Goal: Information Seeking & Learning: Learn about a topic

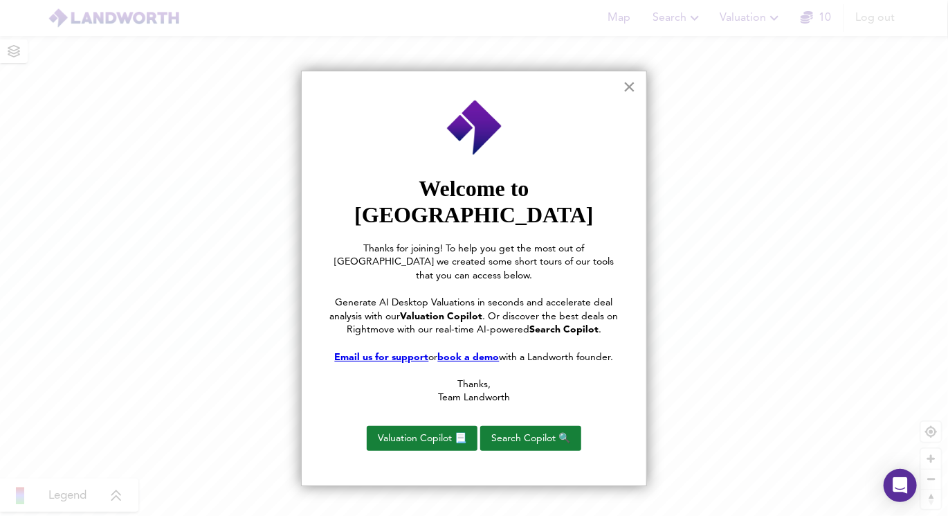
click at [627, 83] on button "×" at bounding box center [629, 86] width 13 height 22
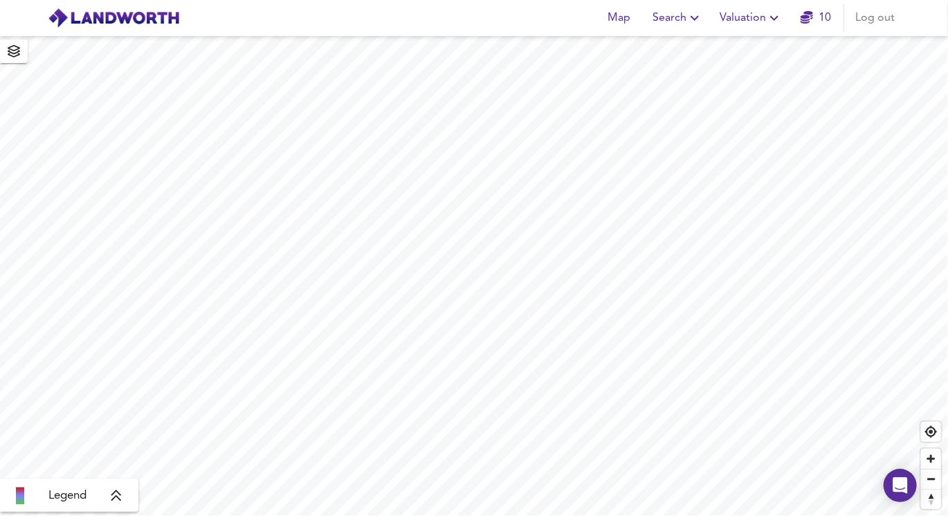
click at [667, 24] on span "Search" at bounding box center [678, 17] width 51 height 19
click at [653, 51] on li "New Search" at bounding box center [678, 49] width 137 height 25
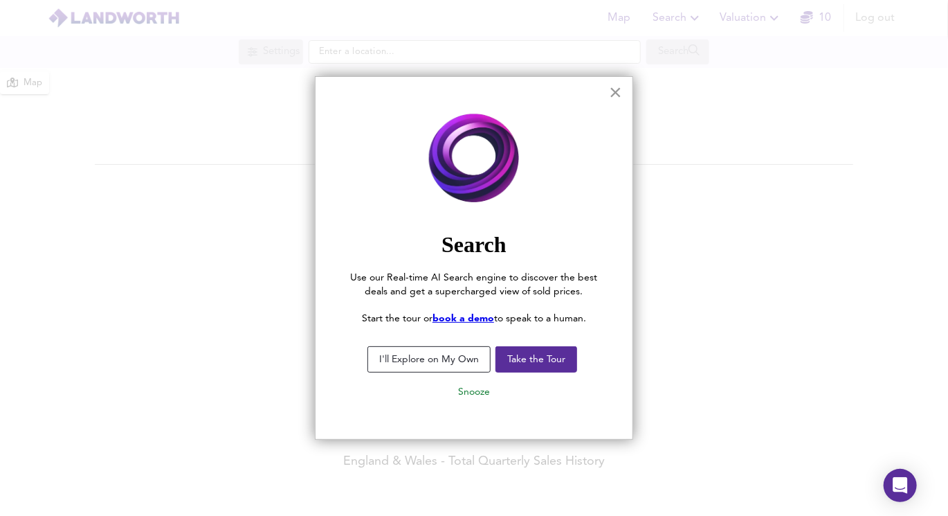
click at [616, 91] on button "×" at bounding box center [615, 92] width 13 height 22
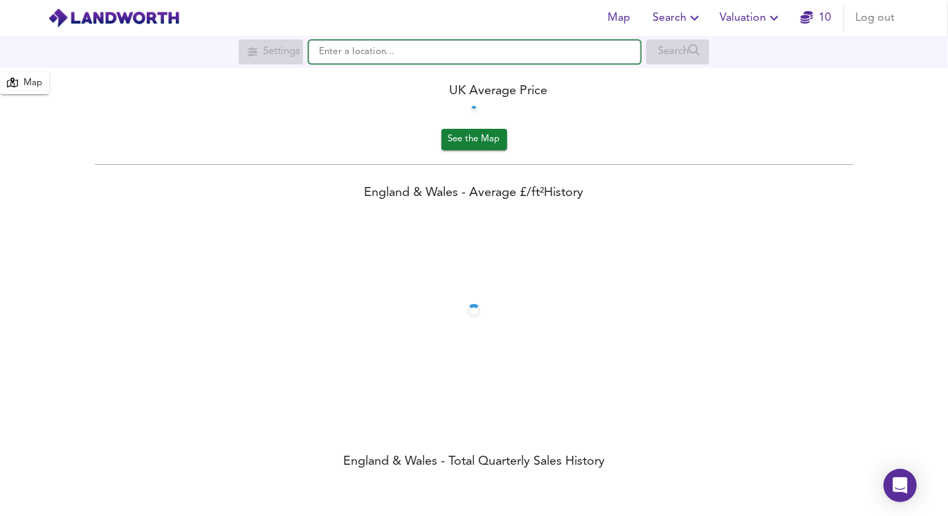
click at [387, 57] on input "text" at bounding box center [475, 52] width 332 height 24
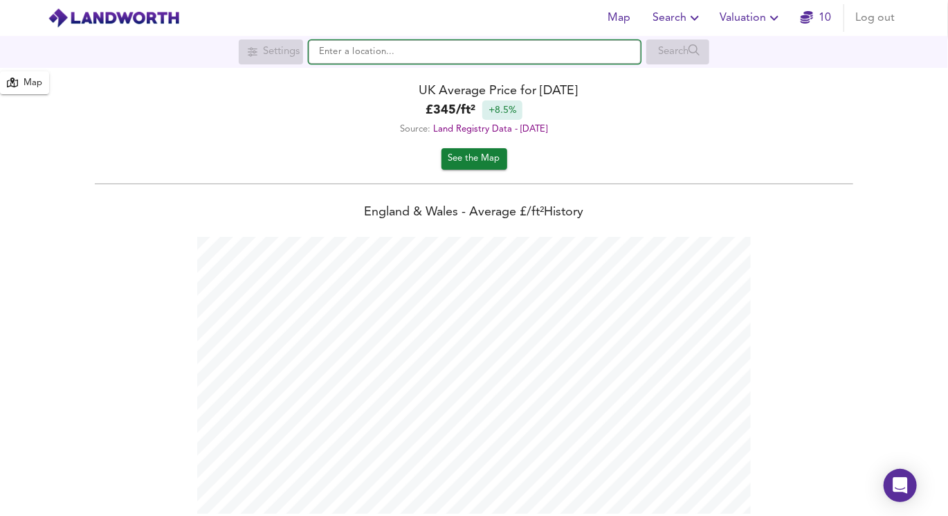
scroll to position [515, 948]
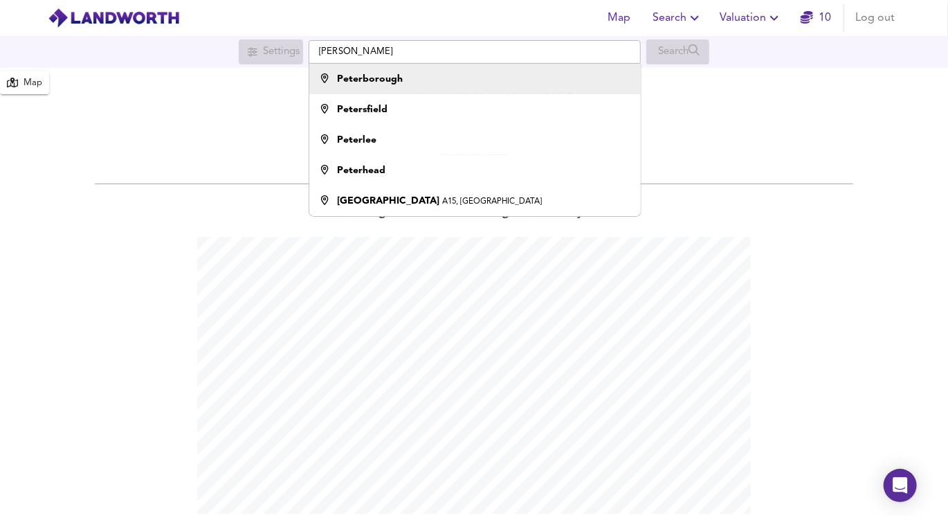
click at [381, 77] on strong "Peterborough" at bounding box center [370, 79] width 66 height 10
type input "Peterborough"
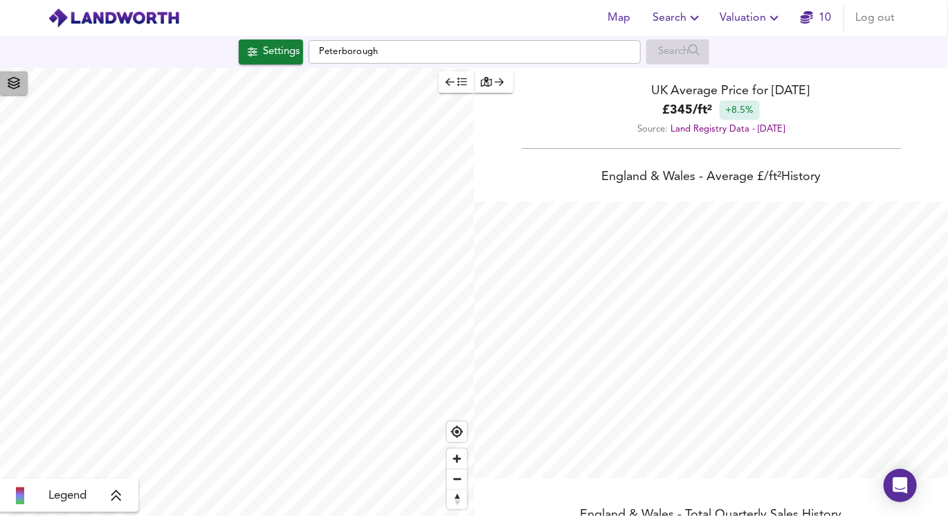
click at [19, 87] on icon "button" at bounding box center [14, 83] width 12 height 12
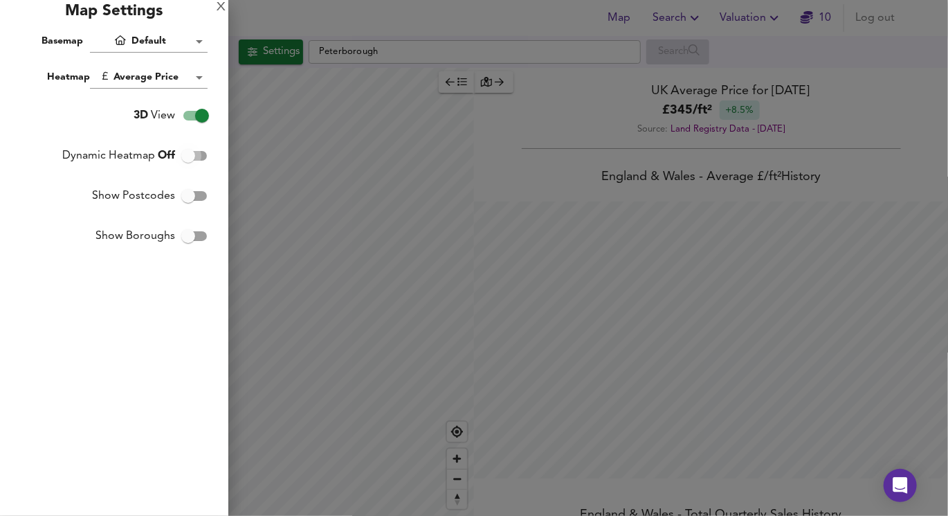
click at [191, 151] on input "Dynamic Heatmap Off" at bounding box center [188, 156] width 79 height 26
checkbox input "true"
checkbox input "false"
click at [197, 183] on input "Show Postcodes" at bounding box center [188, 196] width 79 height 26
checkbox input "true"
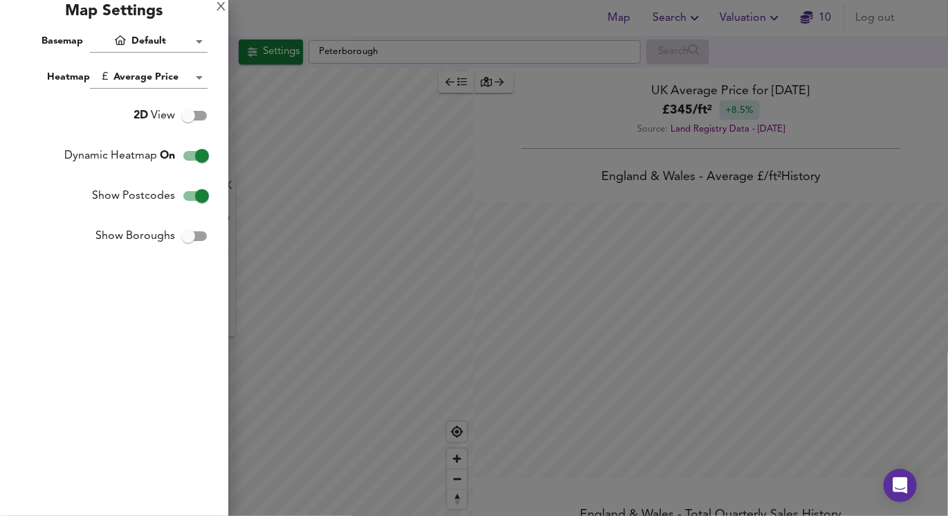
click at [200, 154] on input "Dynamic Heatmap On" at bounding box center [202, 156] width 79 height 26
click at [200, 154] on input "Dynamic Heatmap Off" at bounding box center [188, 156] width 79 height 26
checkbox input "true"
click at [281, 154] on div at bounding box center [474, 258] width 948 height 516
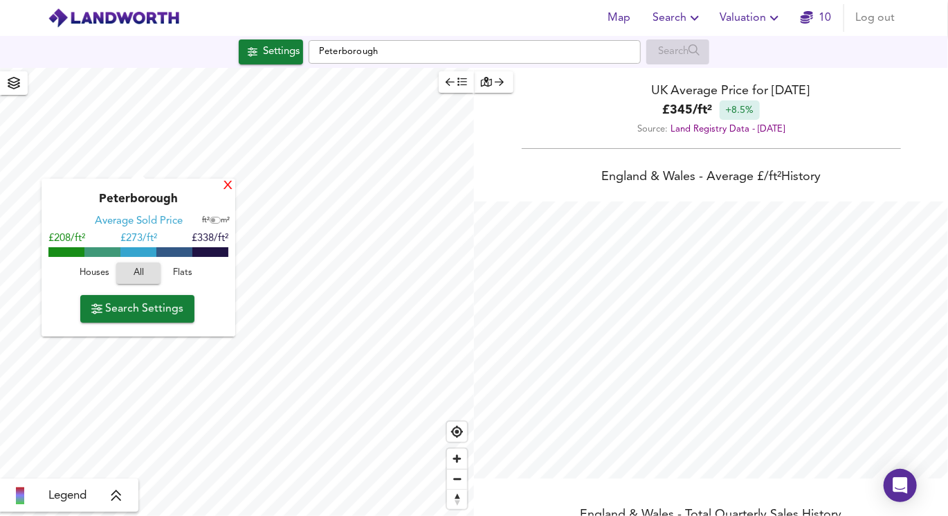
click at [227, 185] on div "X" at bounding box center [228, 186] width 12 height 13
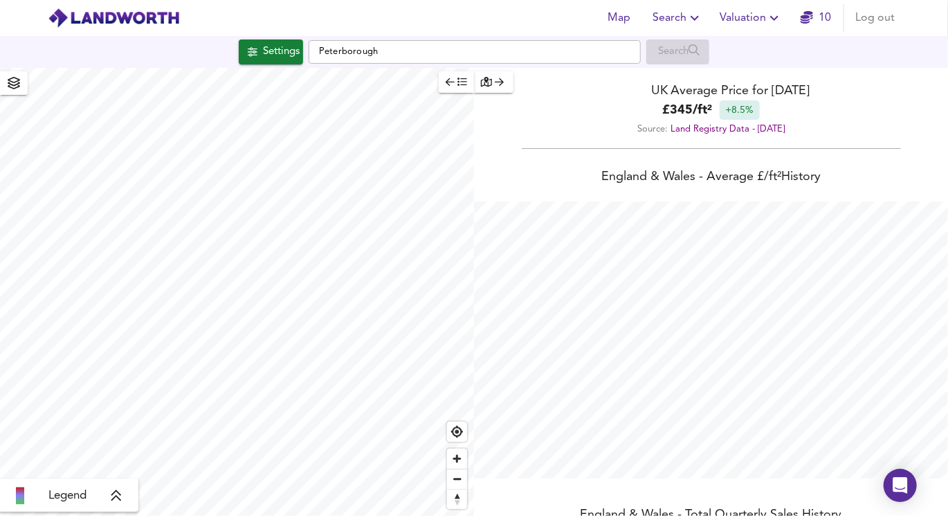
click at [109, 492] on div "Legend" at bounding box center [69, 495] width 130 height 17
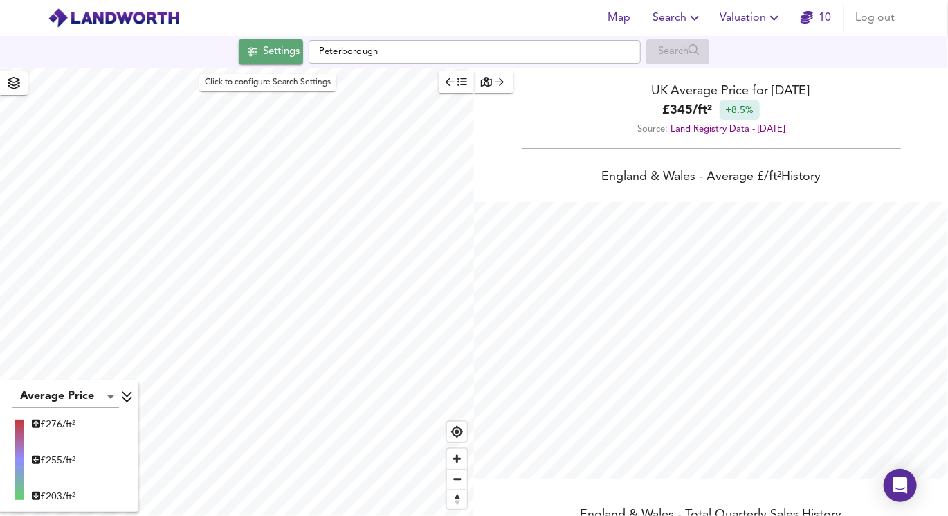
click at [255, 44] on span "Settings" at bounding box center [270, 52] width 57 height 18
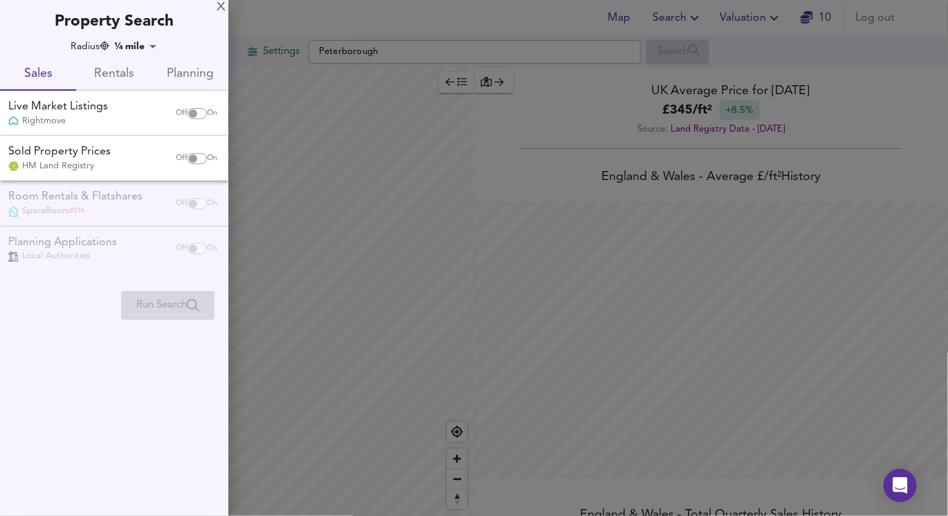
click at [143, 46] on body "Map Search Valuation 10 Log out Settings Peterborough Search Average Price land…" at bounding box center [474, 258] width 948 height 516
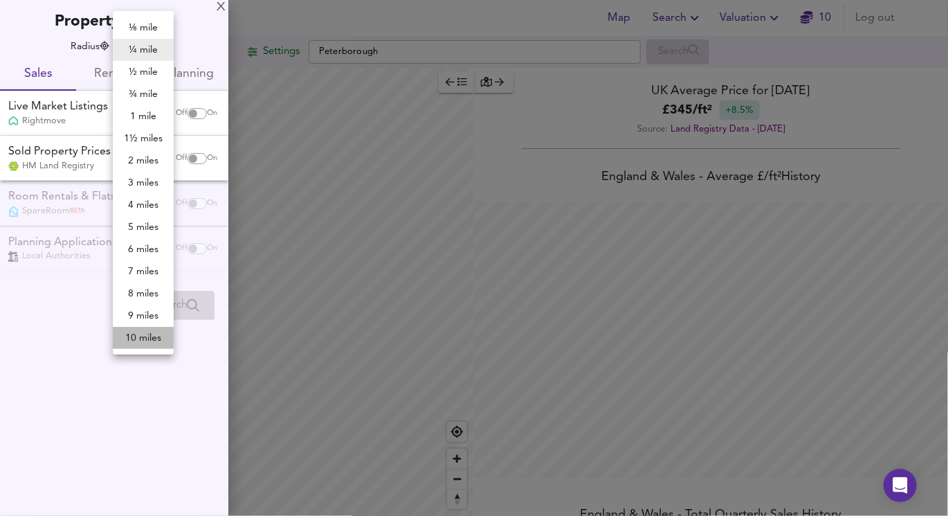
click at [148, 333] on li "10 miles" at bounding box center [143, 338] width 61 height 22
type input "16090"
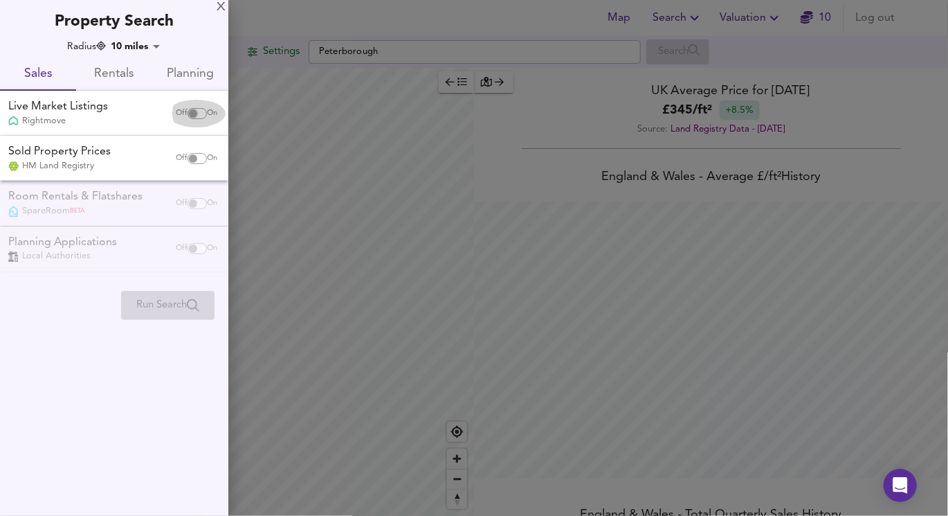
click at [197, 116] on input "checkbox" at bounding box center [192, 113] width 33 height 11
checkbox input "true"
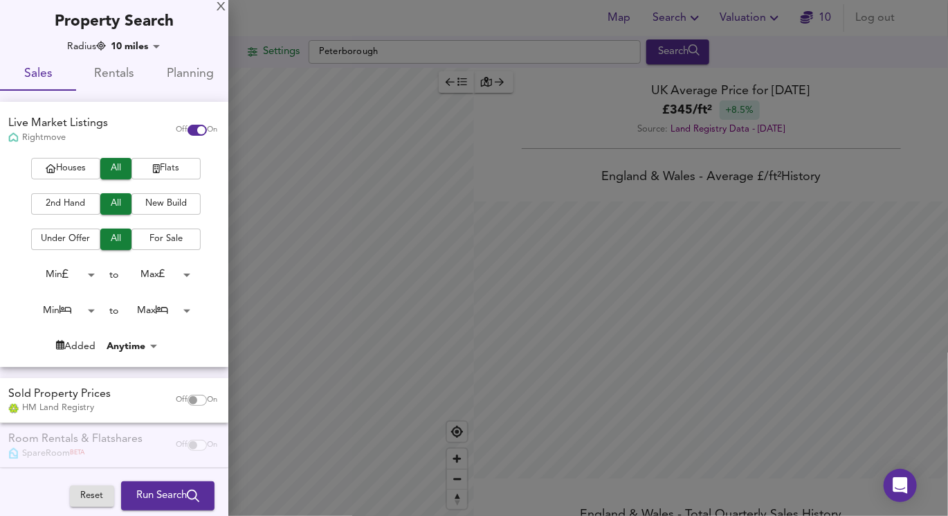
click at [81, 172] on span "Houses" at bounding box center [65, 169] width 55 height 16
click at [80, 205] on span "2nd Hand" at bounding box center [65, 204] width 55 height 16
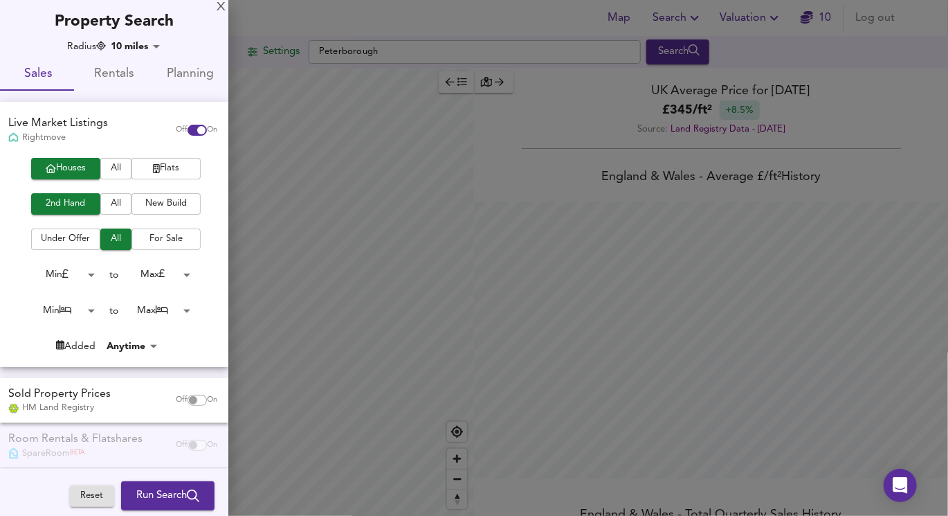
click at [145, 238] on span "For Sale" at bounding box center [165, 239] width 55 height 16
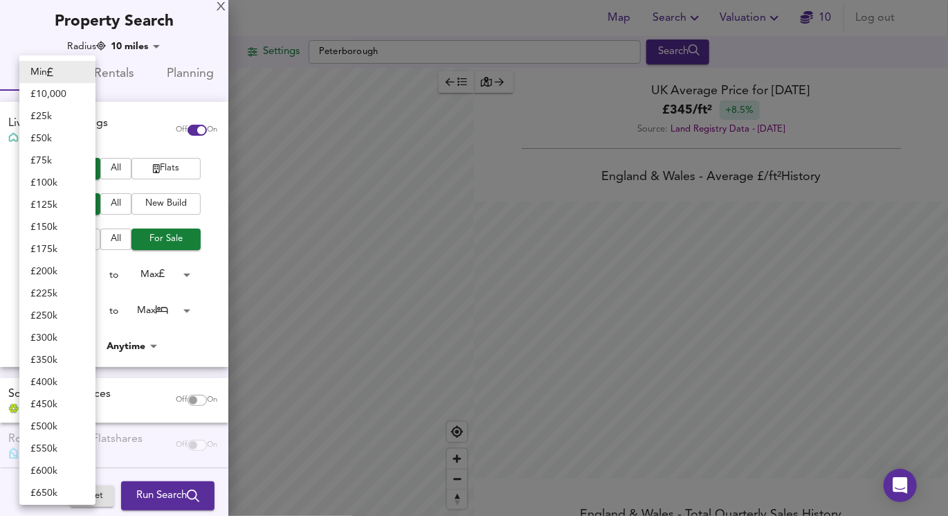
click at [84, 281] on body "Map Search Valuation 10 Log out Settings Peterborough Search Average Price land…" at bounding box center [474, 258] width 948 height 516
click at [61, 161] on li "£ 75k" at bounding box center [57, 160] width 76 height 22
type input "75000"
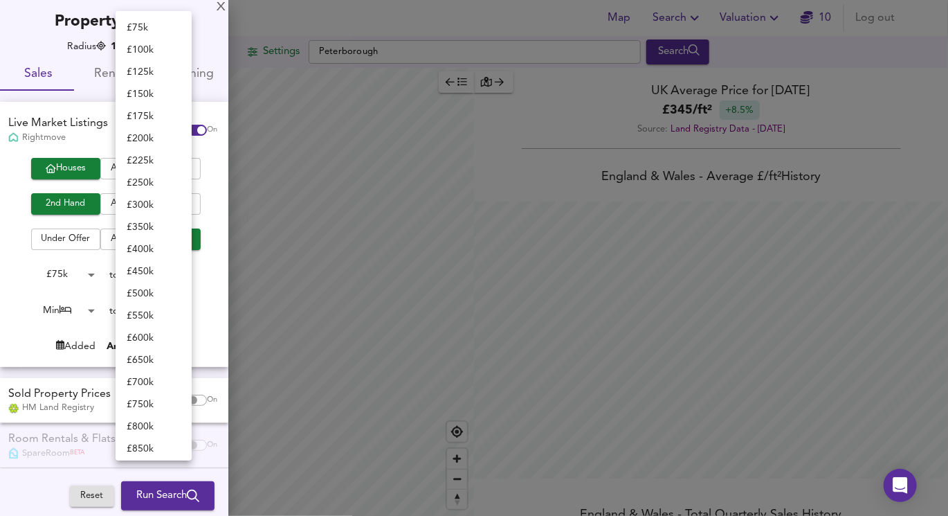
click at [158, 276] on body "Map Search Valuation 10 Log out Settings Peterborough Search Average Price land…" at bounding box center [474, 258] width 948 height 516
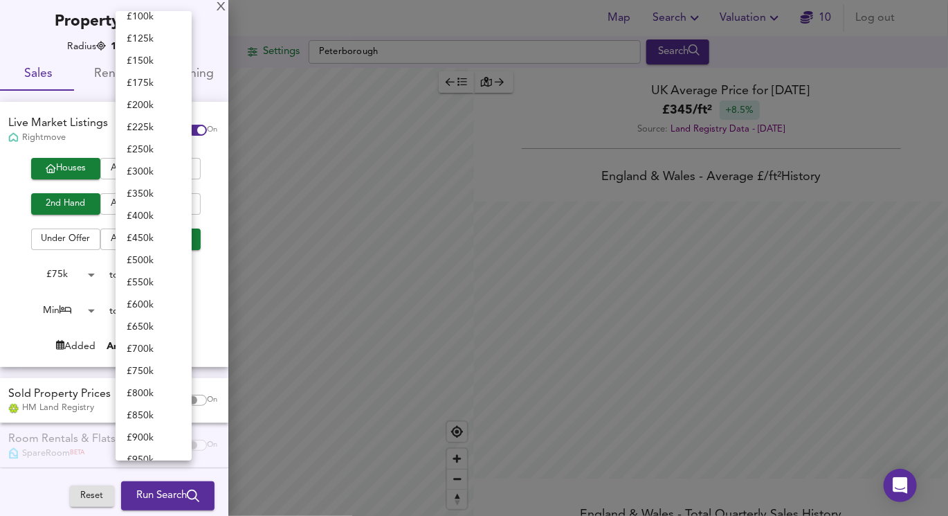
scroll to position [0, 0]
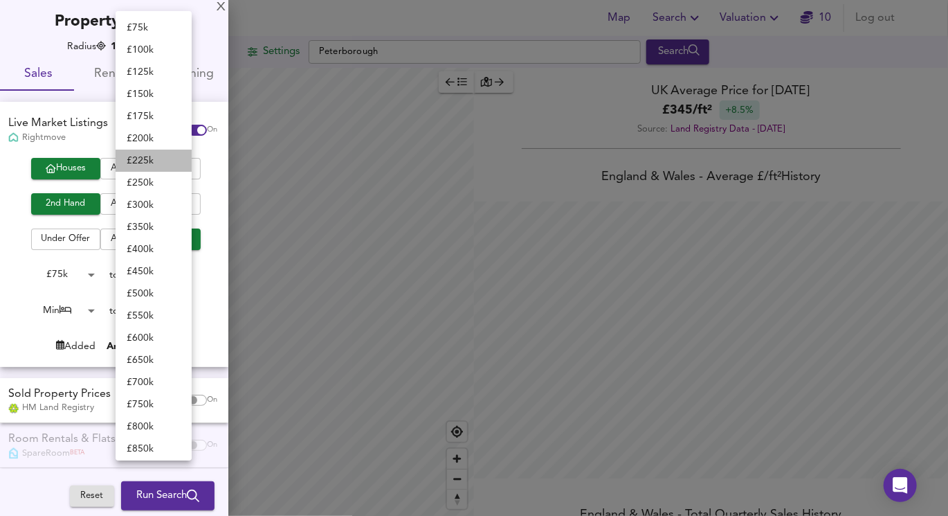
click at [152, 152] on li "£ 225k" at bounding box center [154, 160] width 76 height 22
type input "225000"
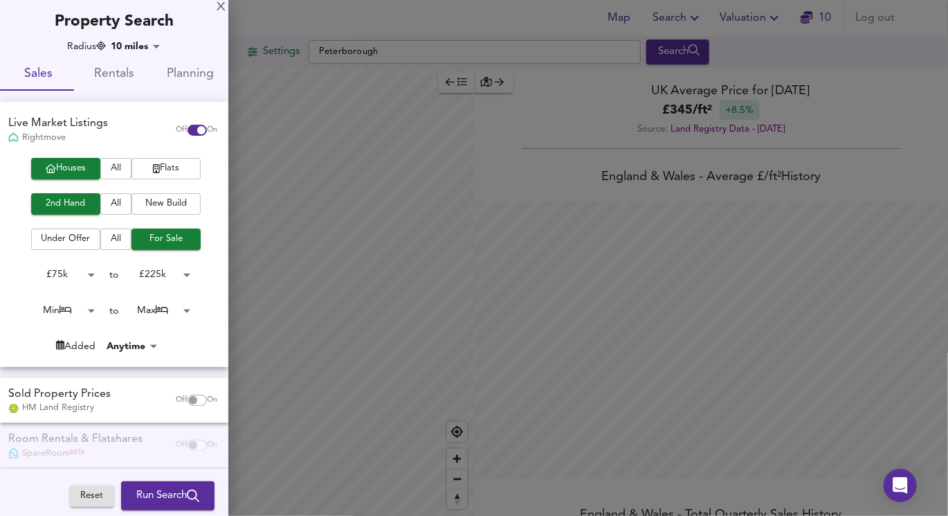
click at [77, 310] on body "Map Search Valuation 10 Log out Settings Peterborough Search Average Price land…" at bounding box center [474, 258] width 948 height 516
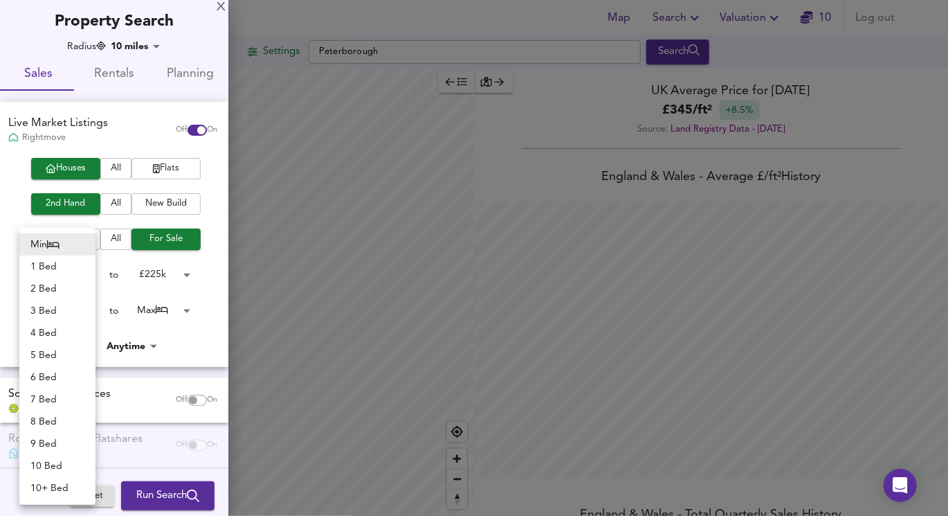
click at [67, 314] on li "3 Bed" at bounding box center [57, 311] width 76 height 22
type input "3"
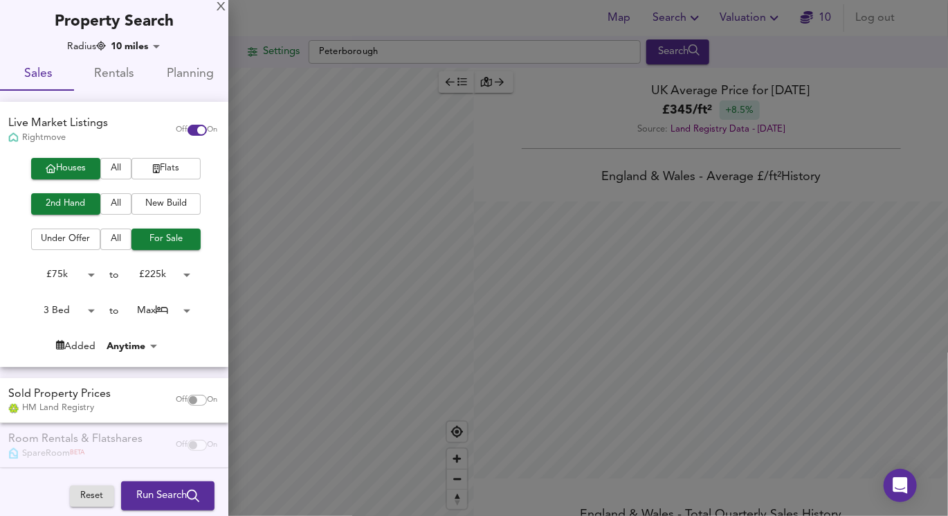
click at [149, 310] on body "Map Search Valuation 10 Log out Settings Peterborough Search Average Price land…" at bounding box center [474, 258] width 948 height 516
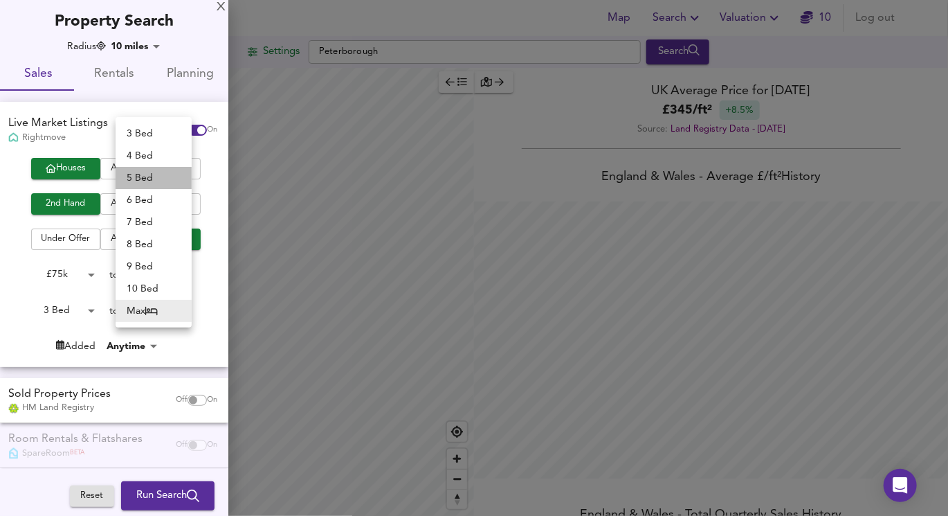
click at [143, 178] on li "5 Bed" at bounding box center [154, 178] width 76 height 22
type input "5"
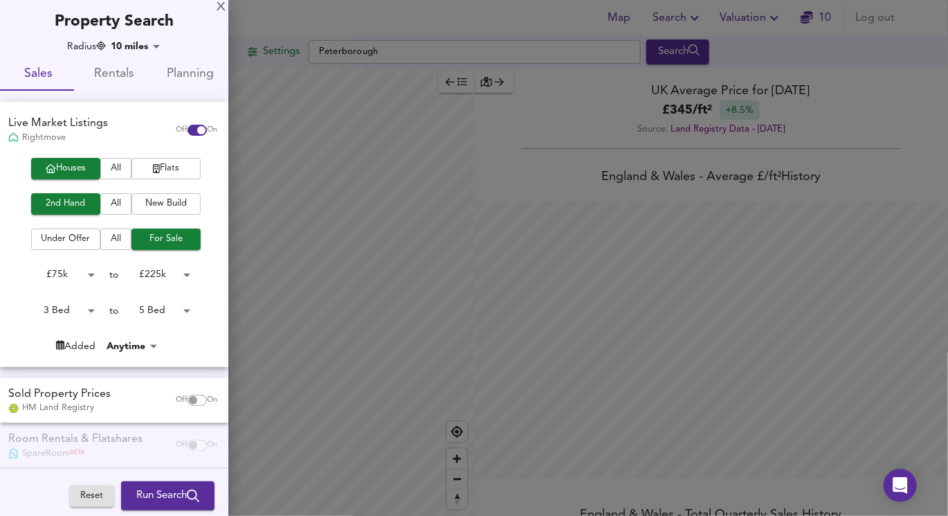
click at [487, 154] on div at bounding box center [474, 258] width 948 height 516
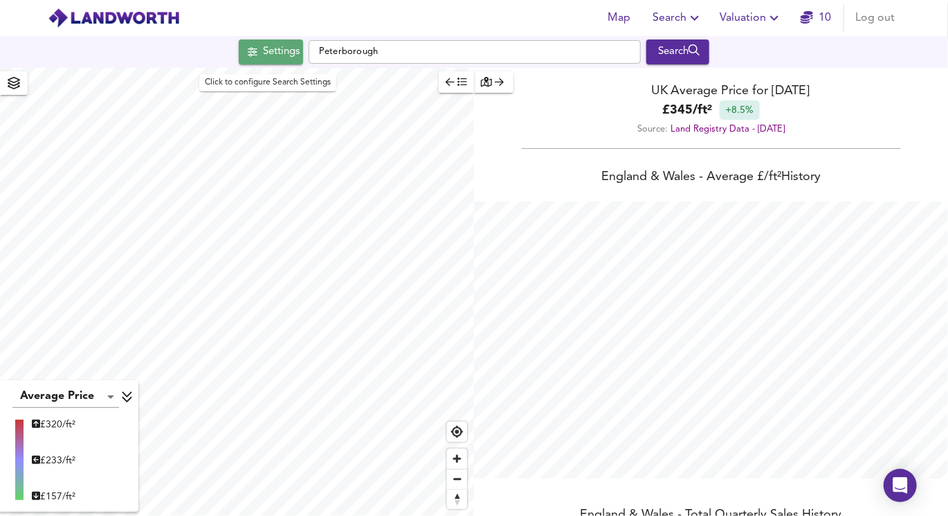
click at [264, 50] on div "Settings" at bounding box center [281, 52] width 37 height 18
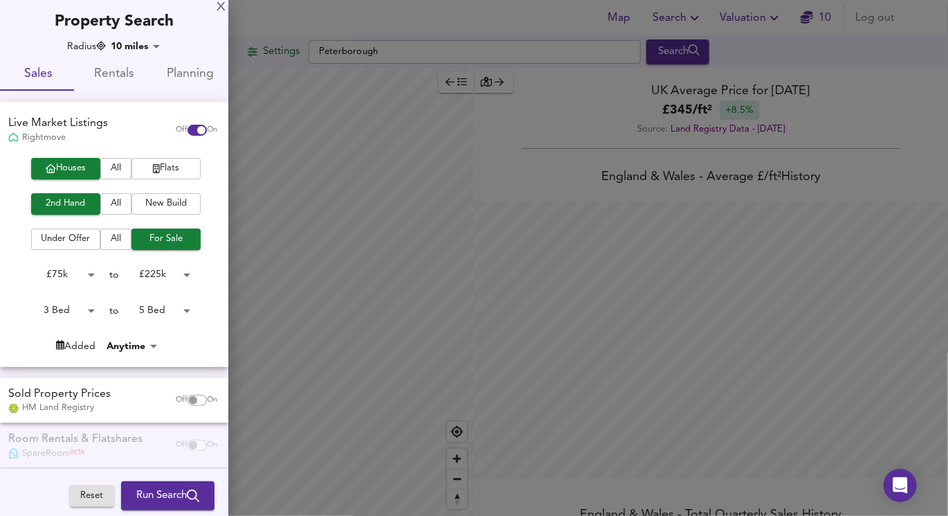
click at [136, 46] on body "Map Search Valuation 10 Log out Settings Peterborough Search Average Price land…" at bounding box center [474, 258] width 948 height 516
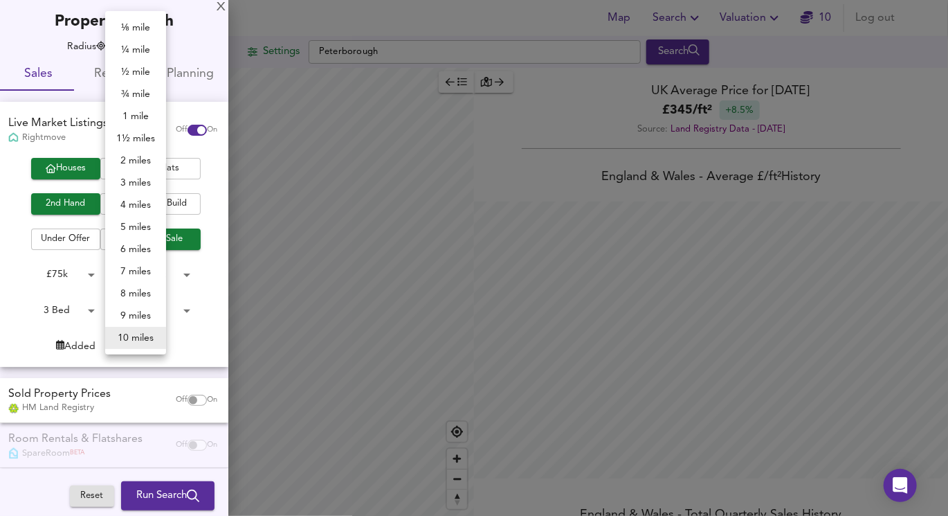
click at [318, 142] on div at bounding box center [474, 258] width 948 height 516
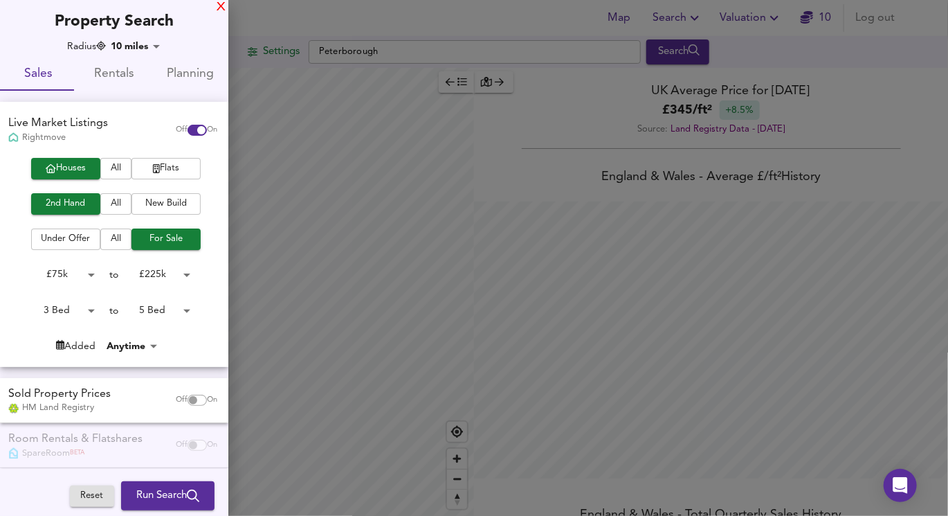
click at [218, 7] on div "X" at bounding box center [221, 8] width 9 height 10
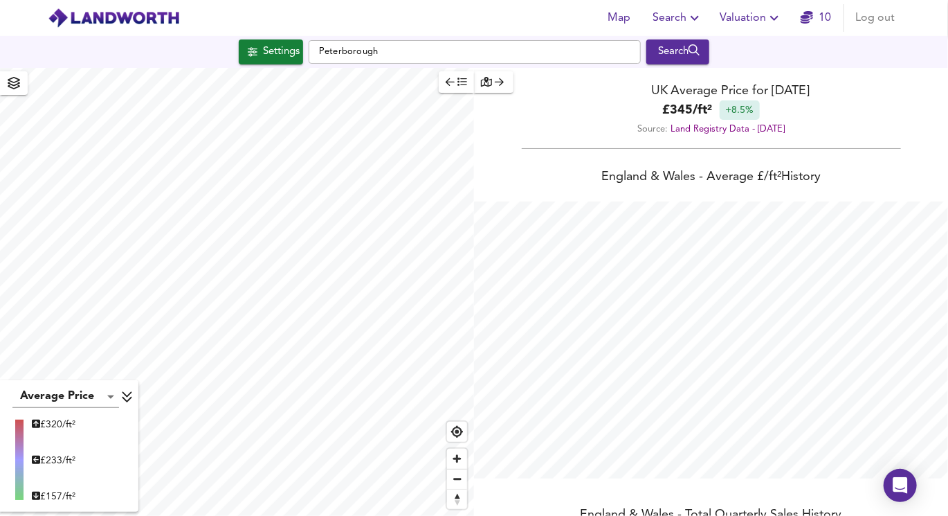
type input "22012"
click at [8, 84] on icon "button" at bounding box center [14, 83] width 14 height 12
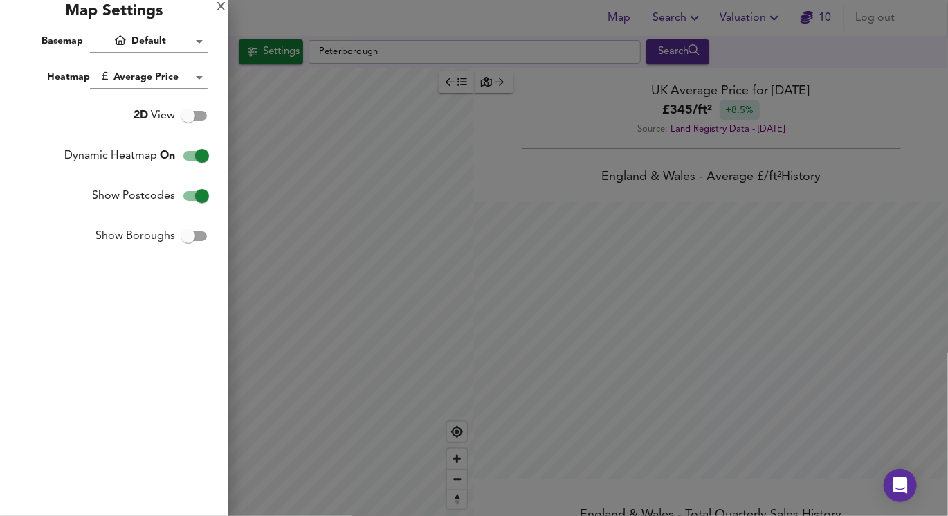
click at [366, 197] on div at bounding box center [474, 258] width 948 height 516
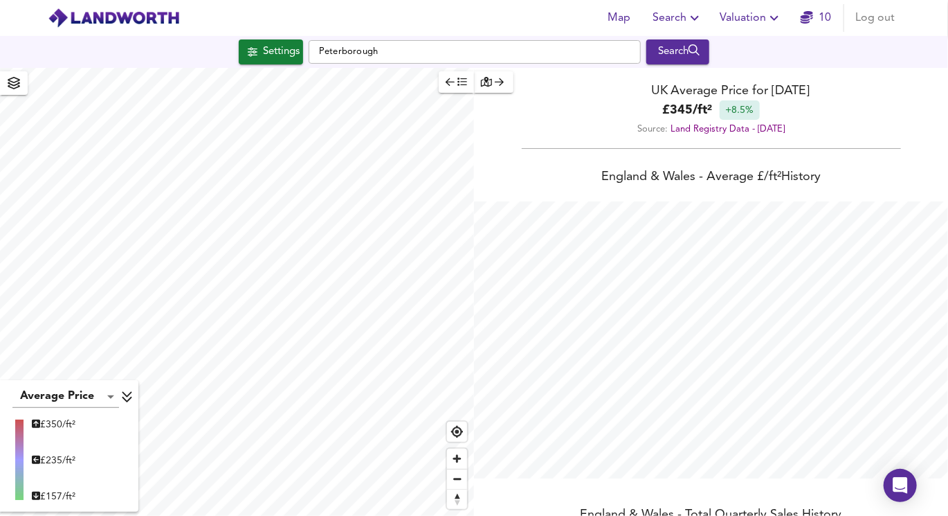
click at [13, 91] on span "button" at bounding box center [14, 82] width 22 height 19
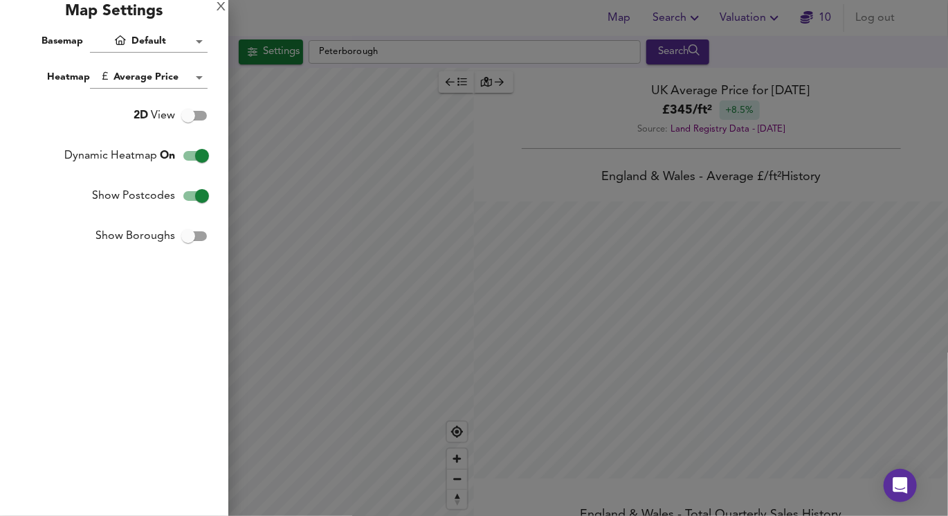
click at [178, 228] on input "Show Boroughs" at bounding box center [188, 236] width 79 height 26
click at [264, 183] on div at bounding box center [474, 258] width 948 height 516
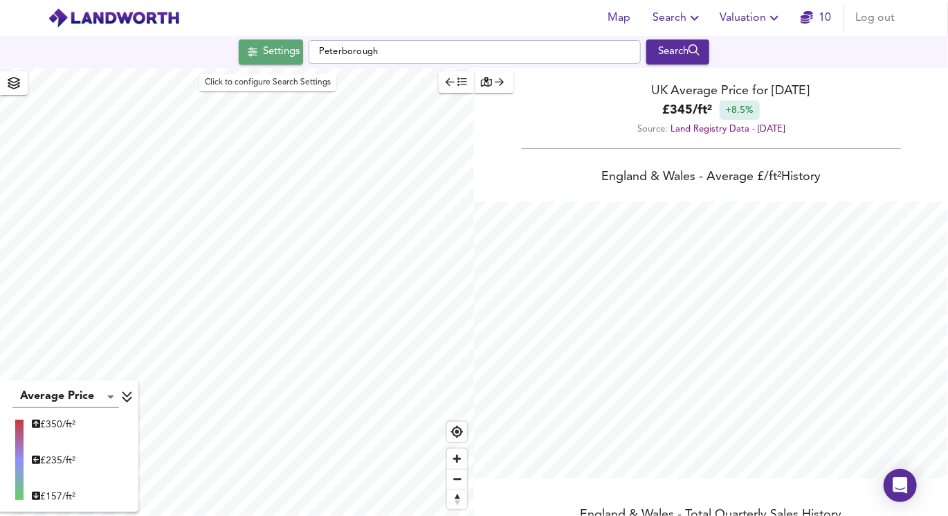
click at [249, 57] on span "Settings" at bounding box center [270, 52] width 57 height 18
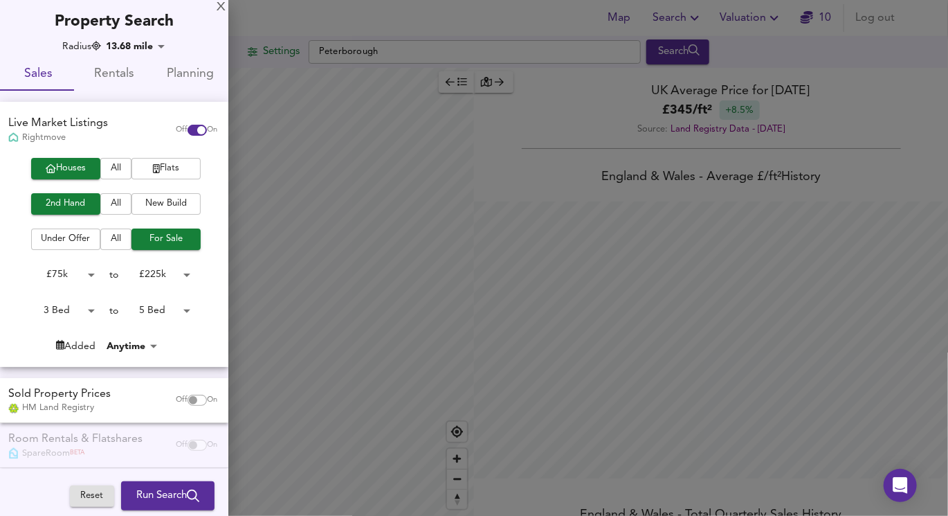
click at [250, 106] on div at bounding box center [474, 258] width 948 height 516
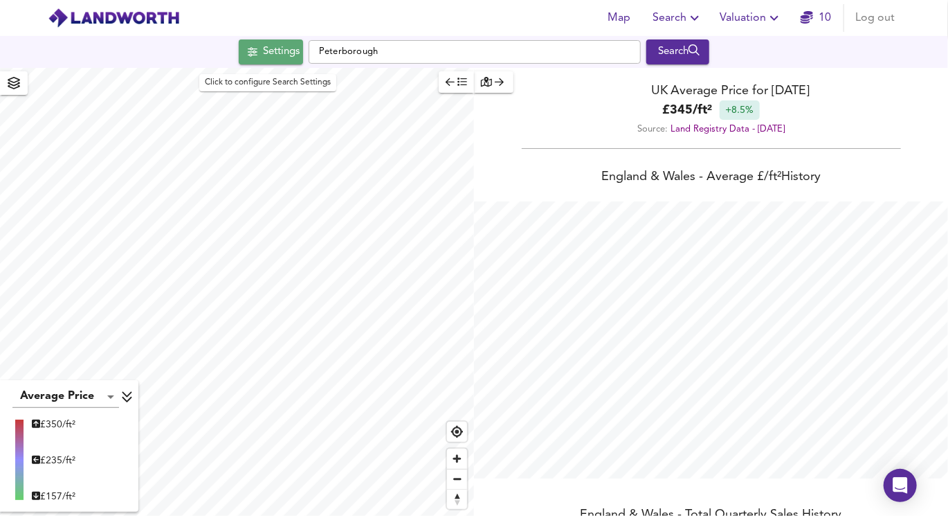
click at [251, 46] on span "Settings" at bounding box center [270, 52] width 57 height 18
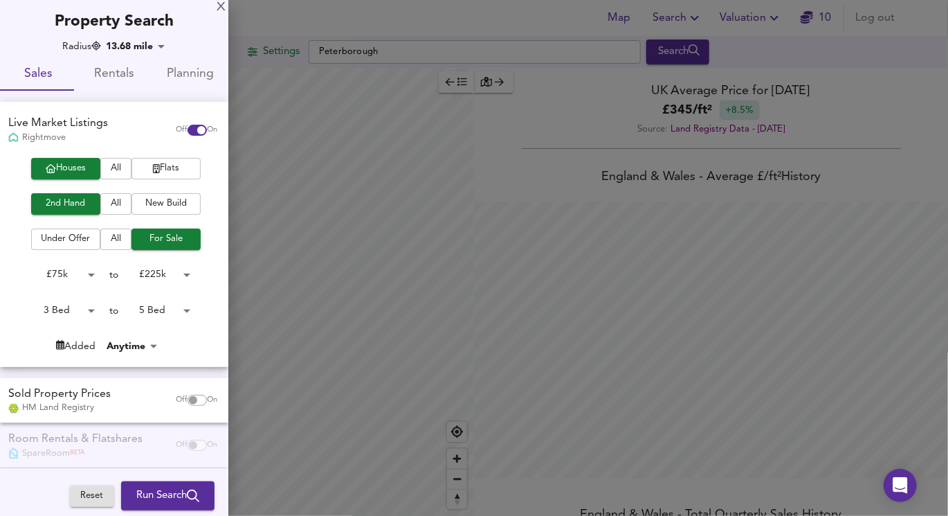
click at [284, 325] on div at bounding box center [474, 258] width 948 height 516
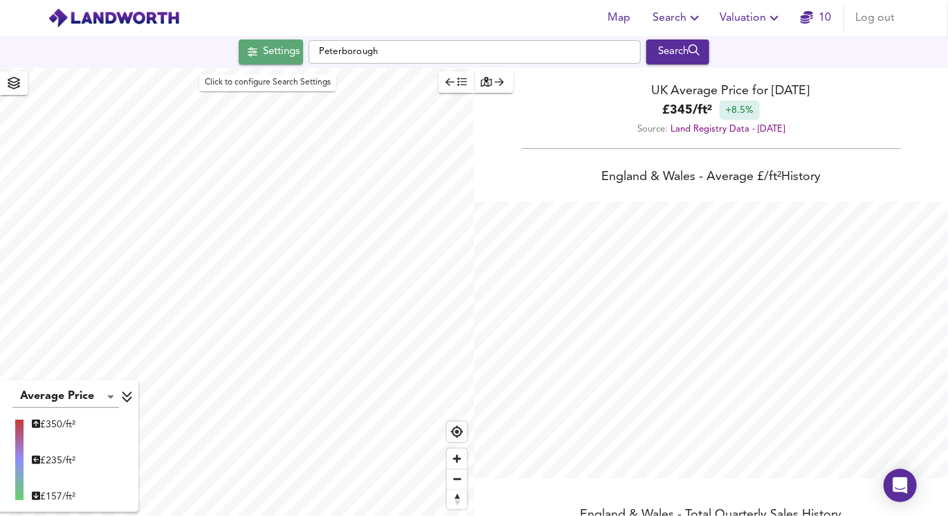
click at [273, 43] on div "Settings" at bounding box center [281, 52] width 37 height 18
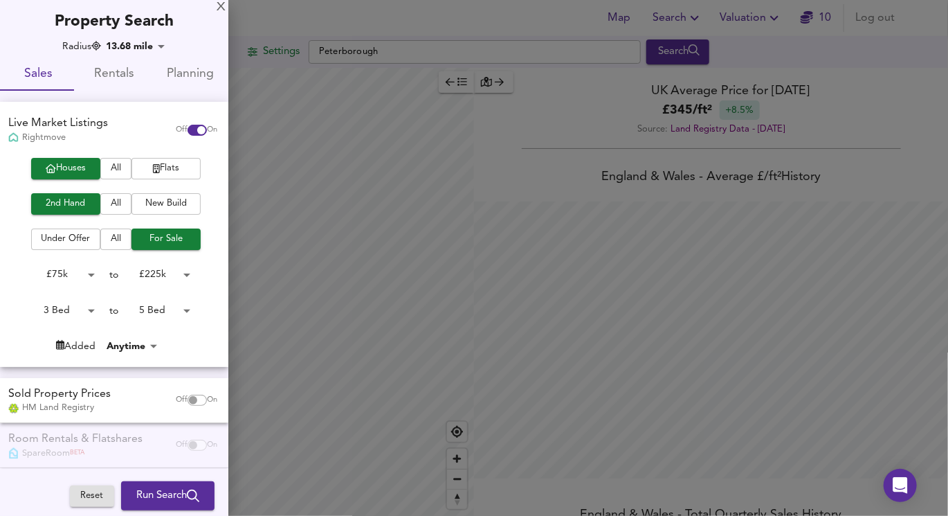
click at [293, 299] on div at bounding box center [474, 258] width 948 height 516
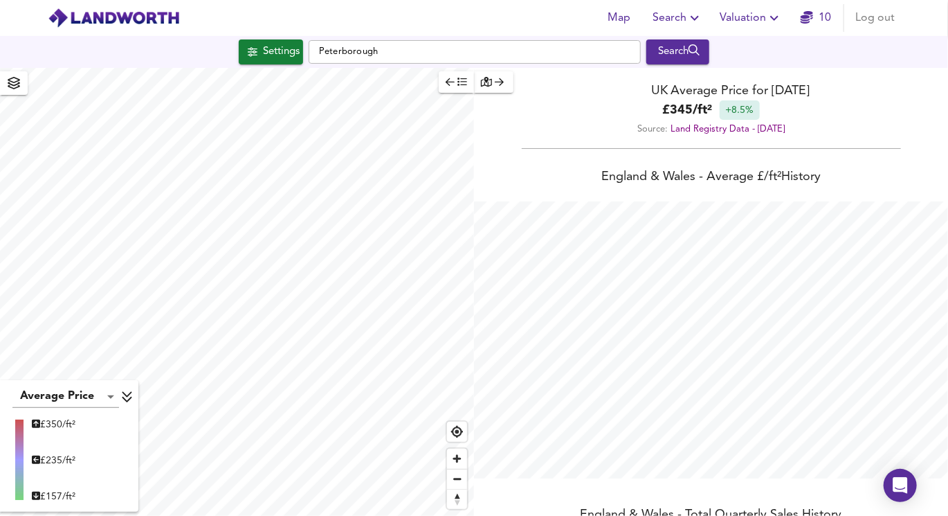
click at [122, 398] on icon at bounding box center [127, 397] width 12 height 14
click at [116, 500] on icon at bounding box center [116, 496] width 12 height 14
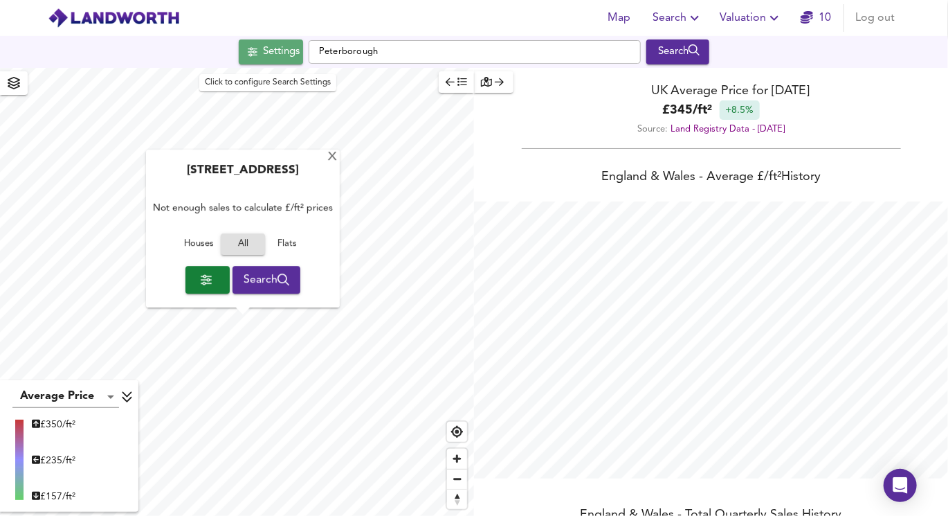
click at [263, 55] on div "Settings" at bounding box center [281, 52] width 37 height 18
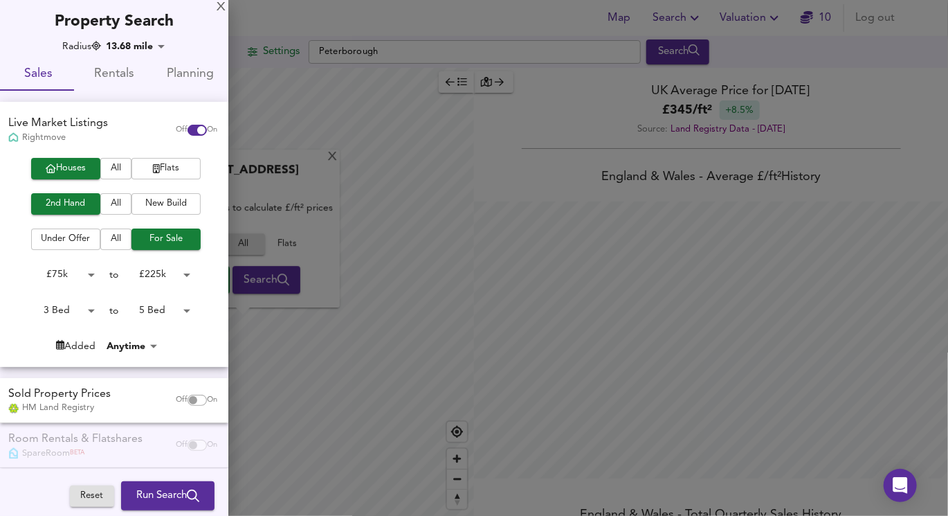
scroll to position [3, 0]
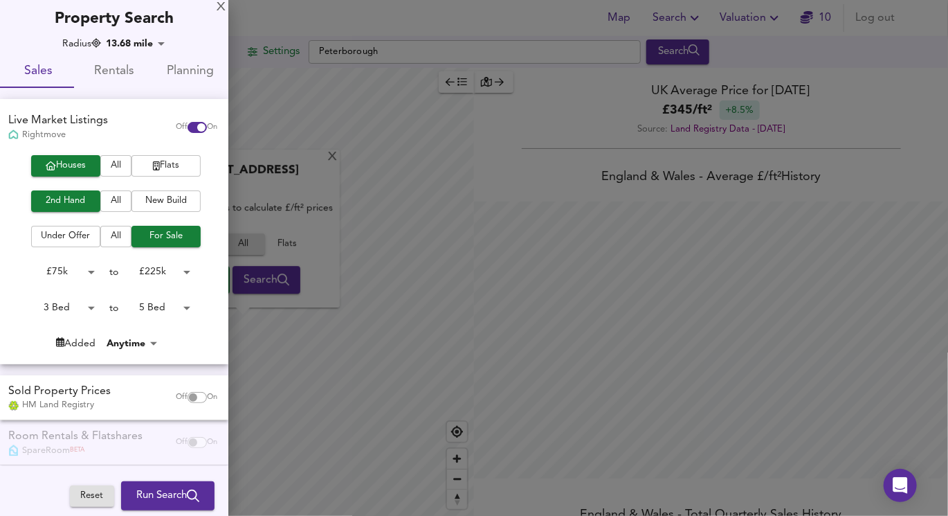
click at [252, 113] on div at bounding box center [474, 258] width 948 height 516
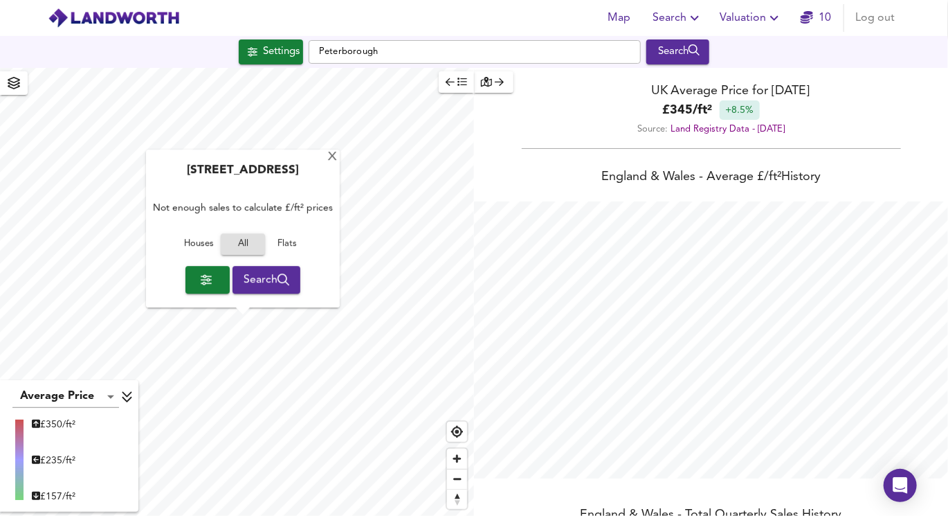
click at [19, 80] on icon "button" at bounding box center [14, 83] width 12 height 12
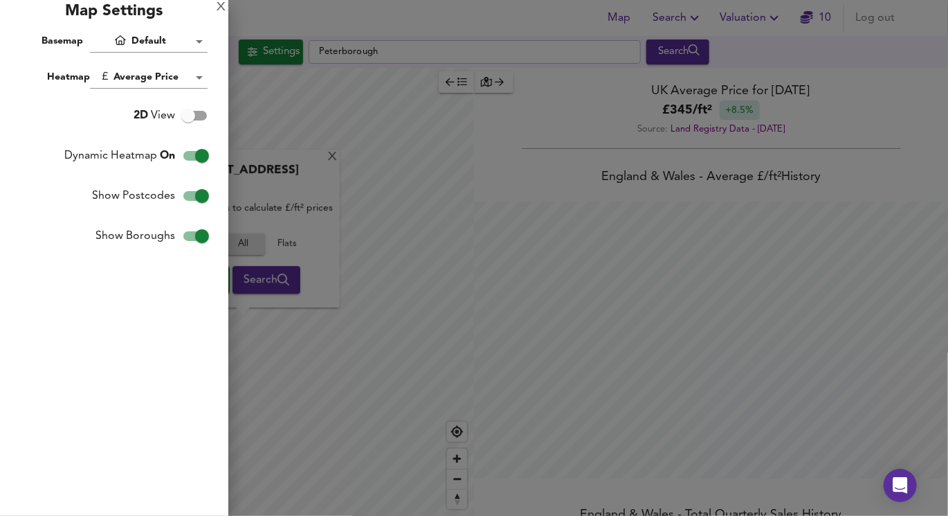
click at [194, 227] on input "Show Boroughs" at bounding box center [202, 236] width 79 height 26
checkbox input "false"
click at [349, 197] on div at bounding box center [474, 258] width 948 height 516
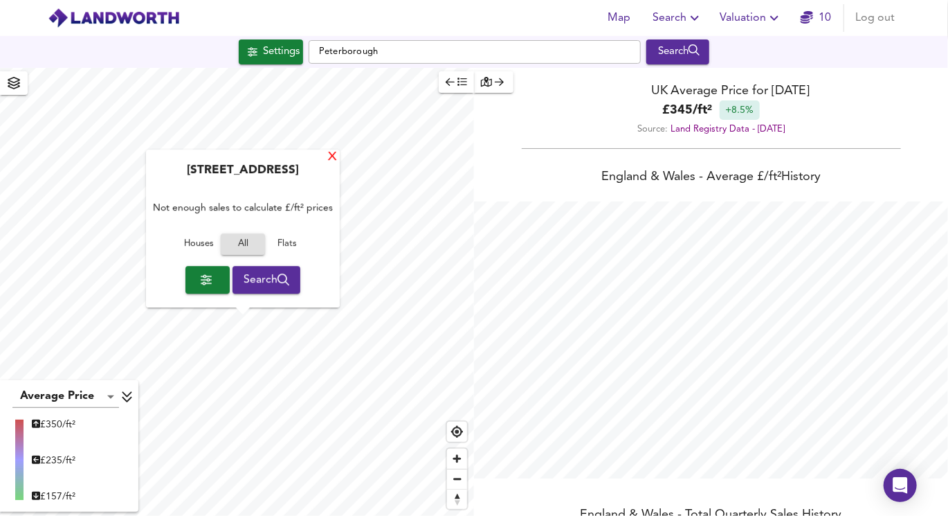
click at [330, 161] on div "X" at bounding box center [333, 157] width 12 height 13
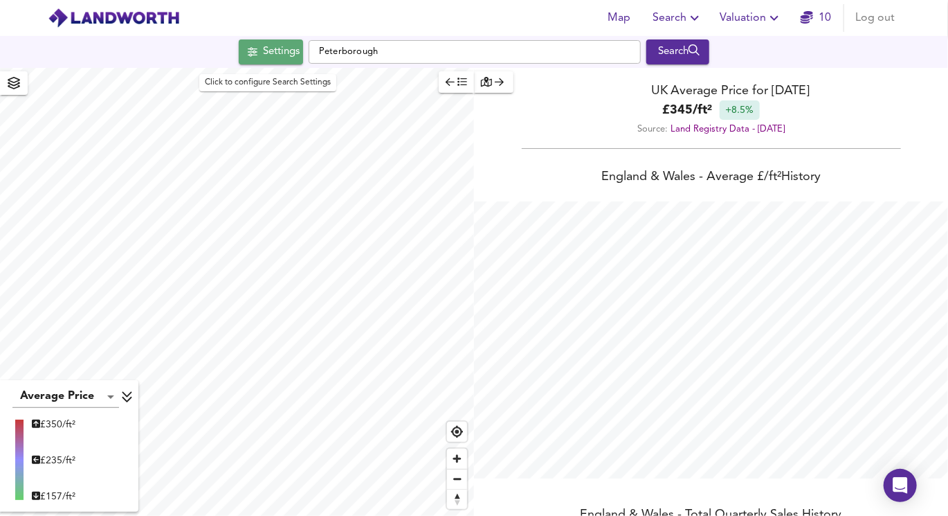
click at [274, 49] on div "Settings" at bounding box center [281, 52] width 37 height 18
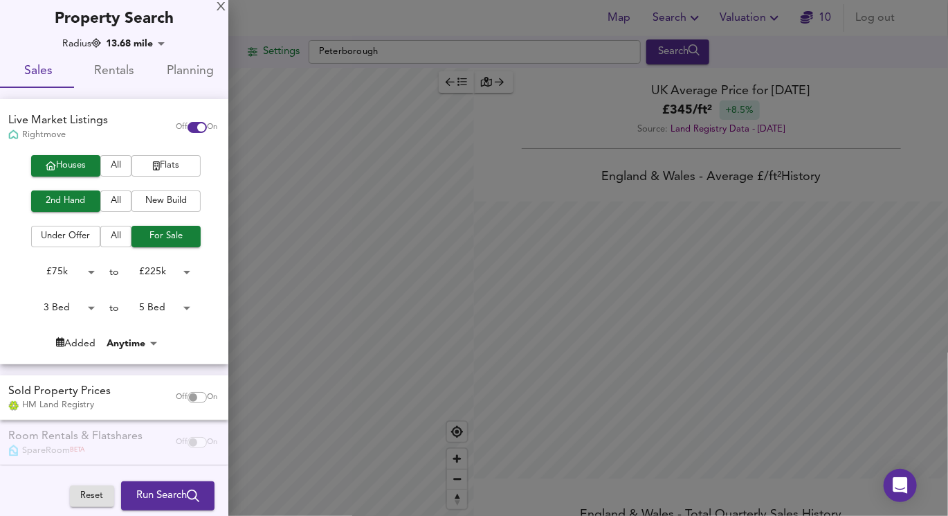
click at [415, 171] on div at bounding box center [474, 258] width 948 height 516
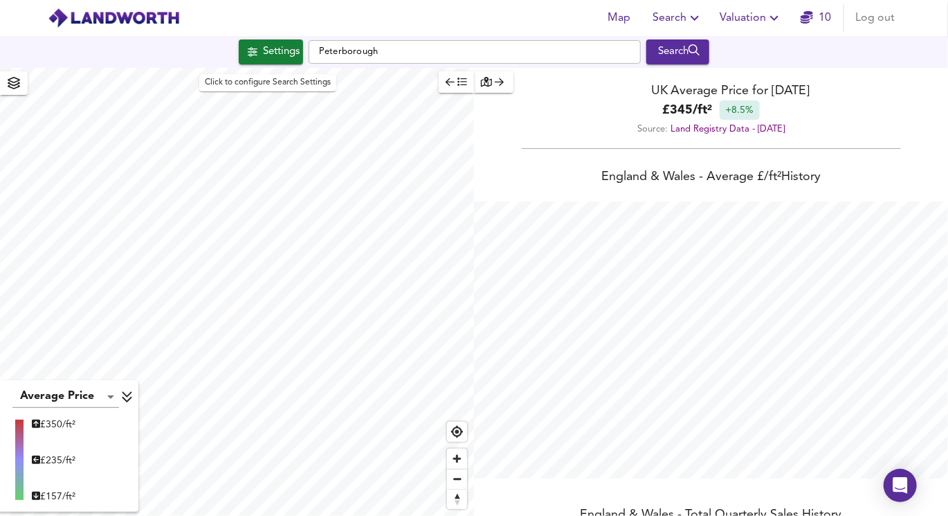
click at [271, 53] on div "Settings" at bounding box center [281, 52] width 37 height 18
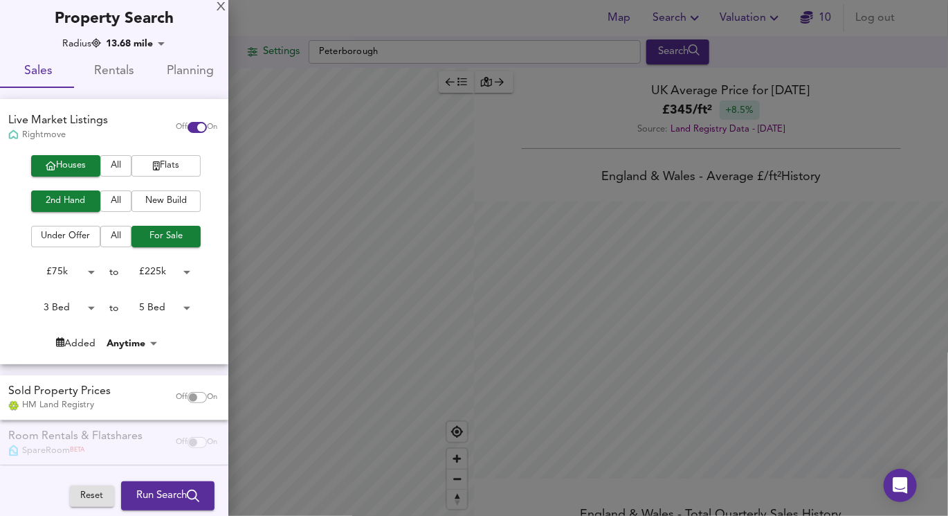
click at [276, 143] on div at bounding box center [474, 258] width 948 height 516
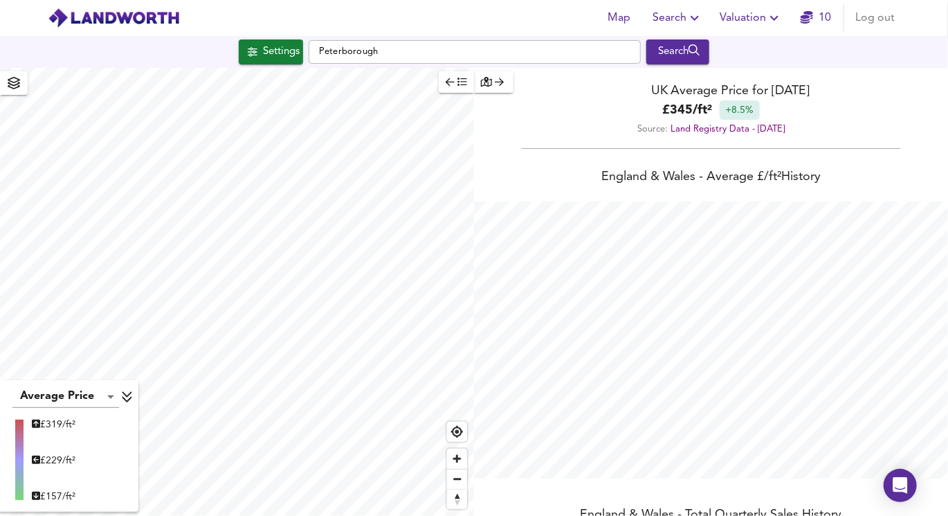
click at [493, 37] on div "Map Search Valuation 10 Log out Settings Peterborough Search Average Price land…" at bounding box center [474, 258] width 948 height 516
type input "7657"
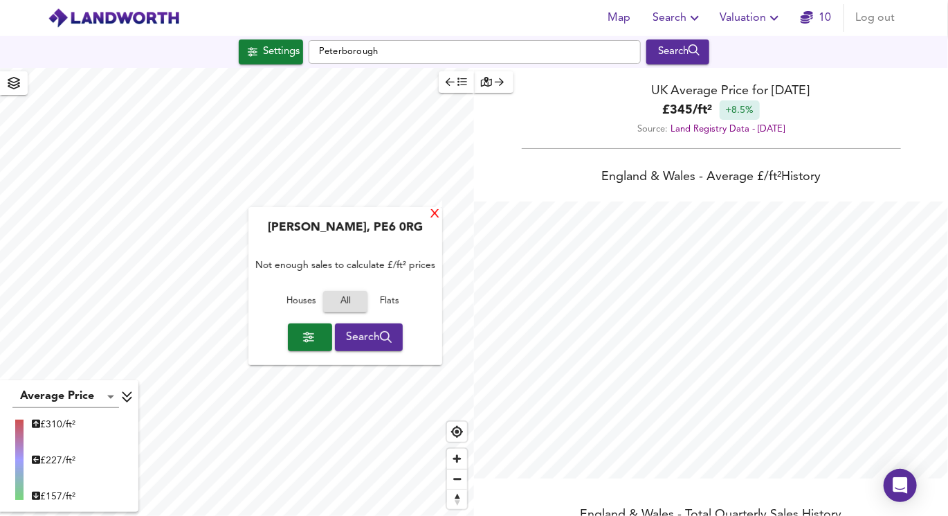
click at [433, 218] on div "X" at bounding box center [435, 214] width 12 height 13
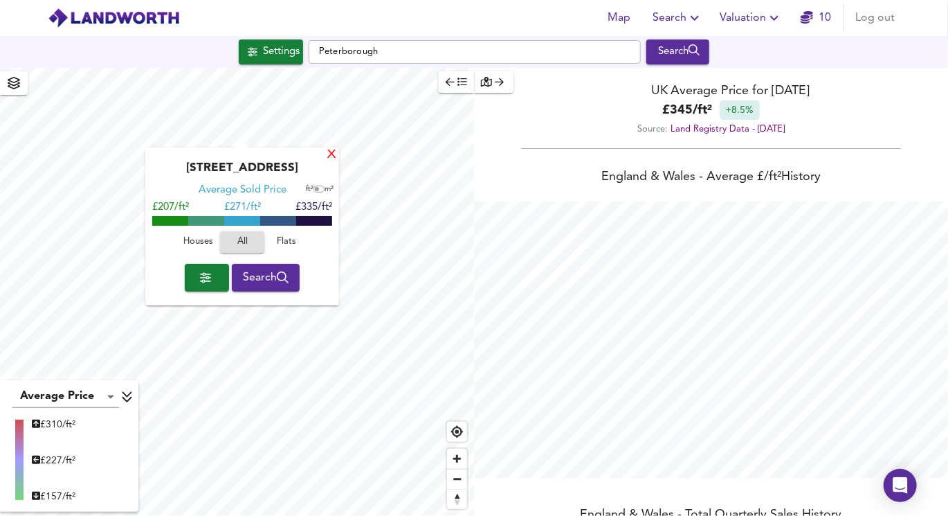
click at [333, 154] on div "X" at bounding box center [332, 155] width 12 height 13
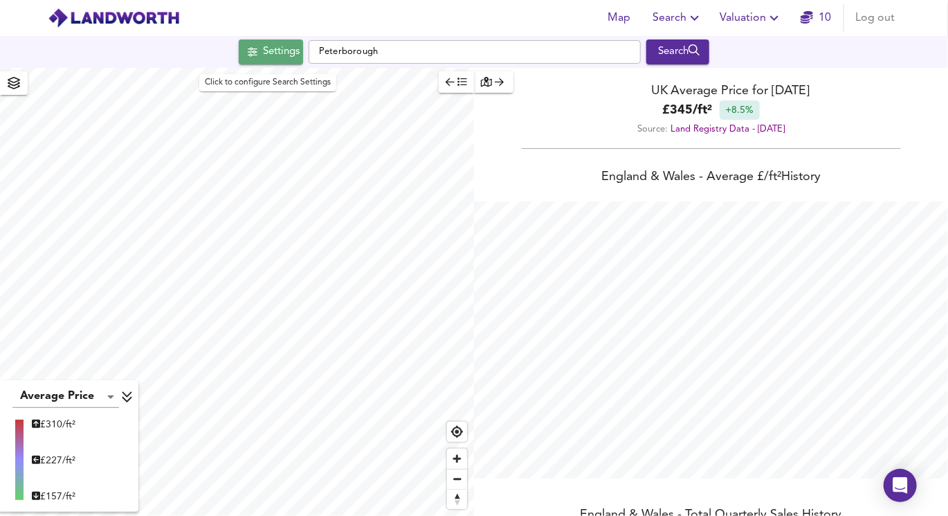
click at [275, 50] on div "Settings" at bounding box center [281, 52] width 37 height 18
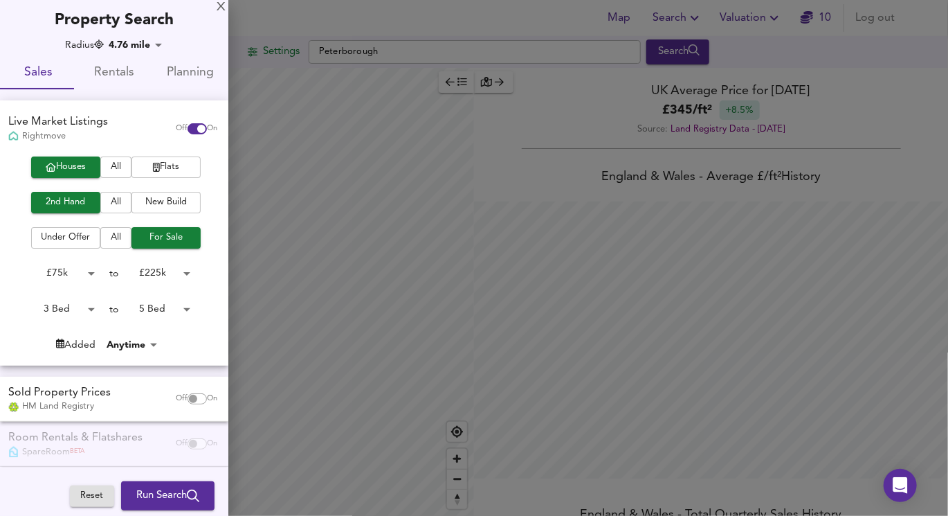
scroll to position [0, 0]
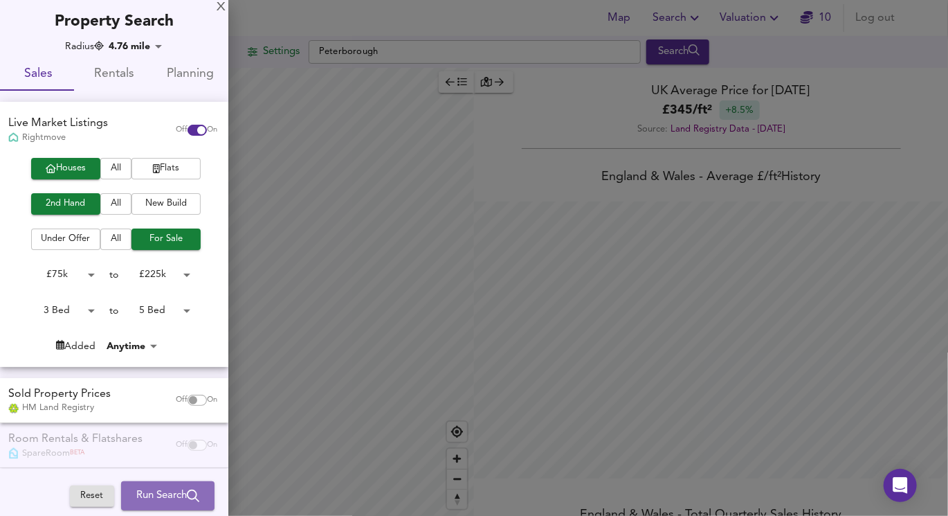
click at [162, 500] on span "Run Search" at bounding box center [167, 496] width 63 height 18
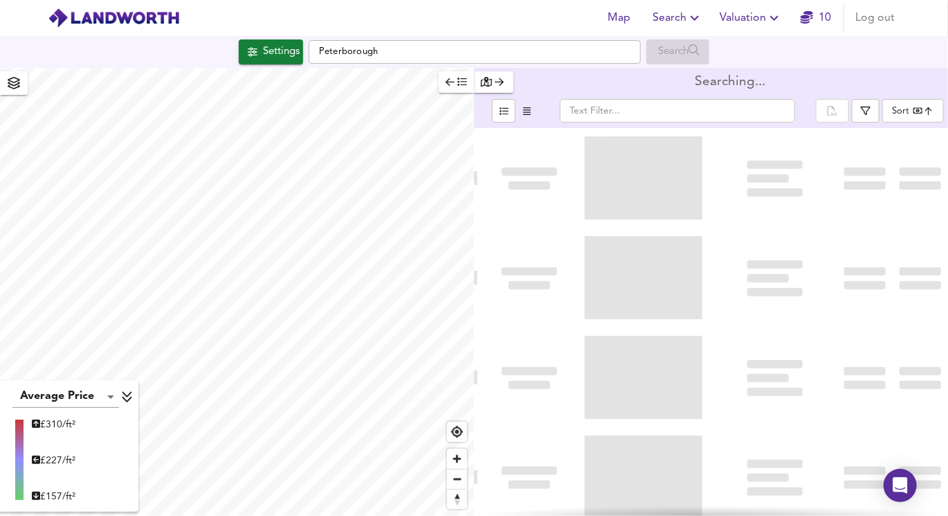
type input "bestdeal"
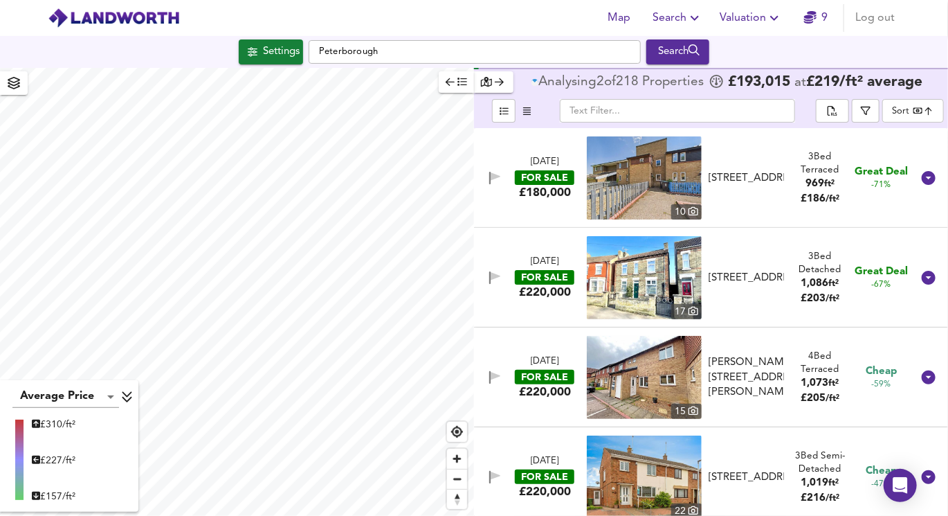
click at [491, 87] on icon "button" at bounding box center [486, 82] width 11 height 10
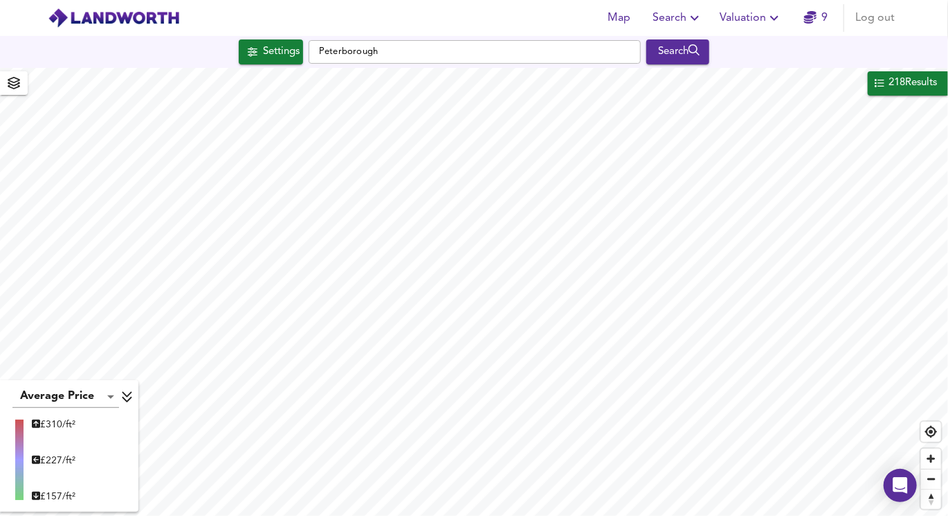
click at [887, 86] on div "218 Results" at bounding box center [912, 83] width 51 height 18
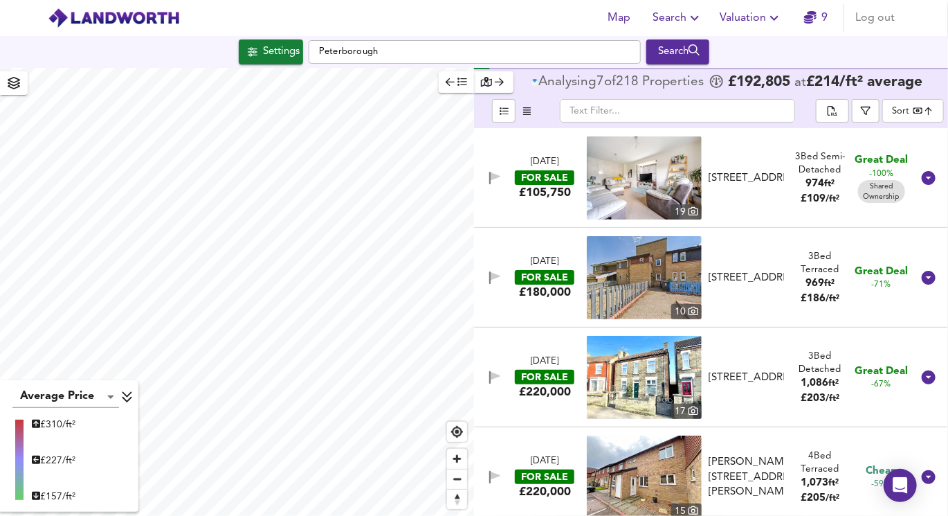
click at [456, 87] on span "button" at bounding box center [456, 82] width 21 height 16
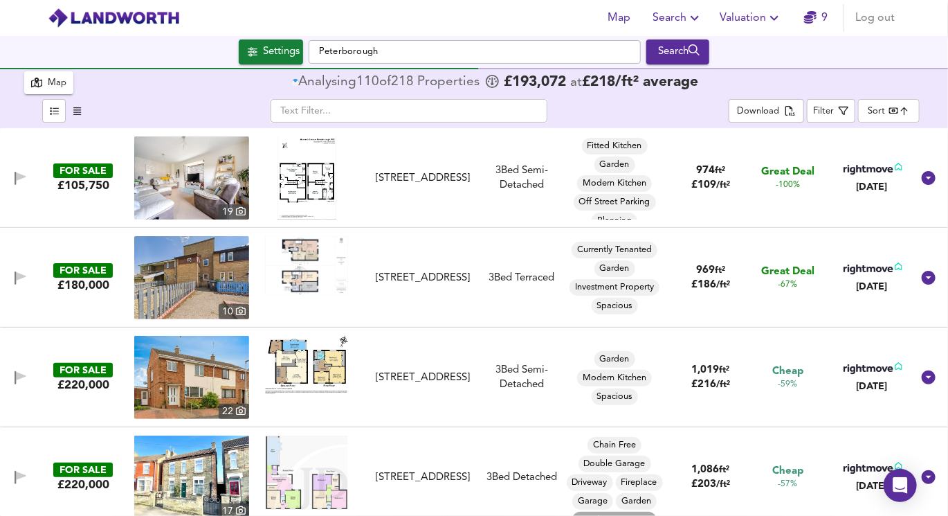
click at [880, 113] on body "Map Search Valuation 9 Log out Settings Peterborough Search 218 Results Average…" at bounding box center [474, 258] width 948 height 516
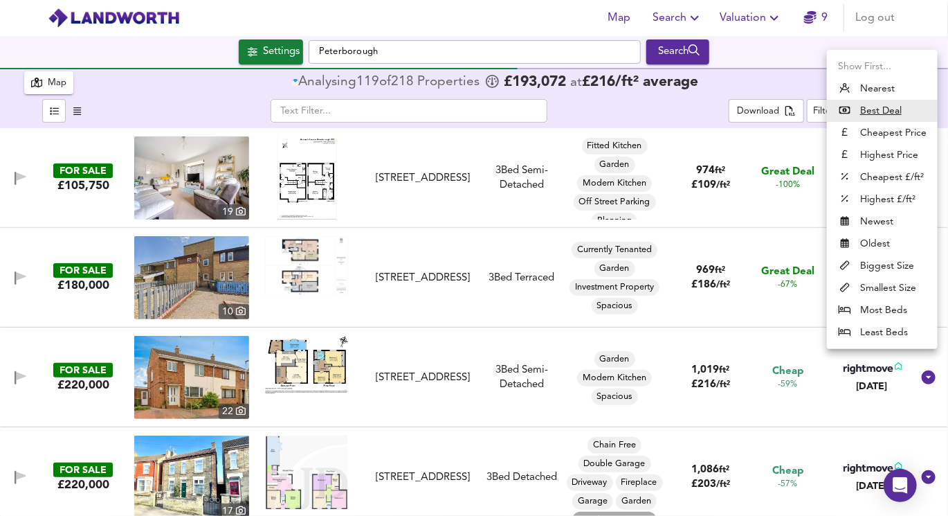
click at [785, 76] on div at bounding box center [474, 258] width 948 height 516
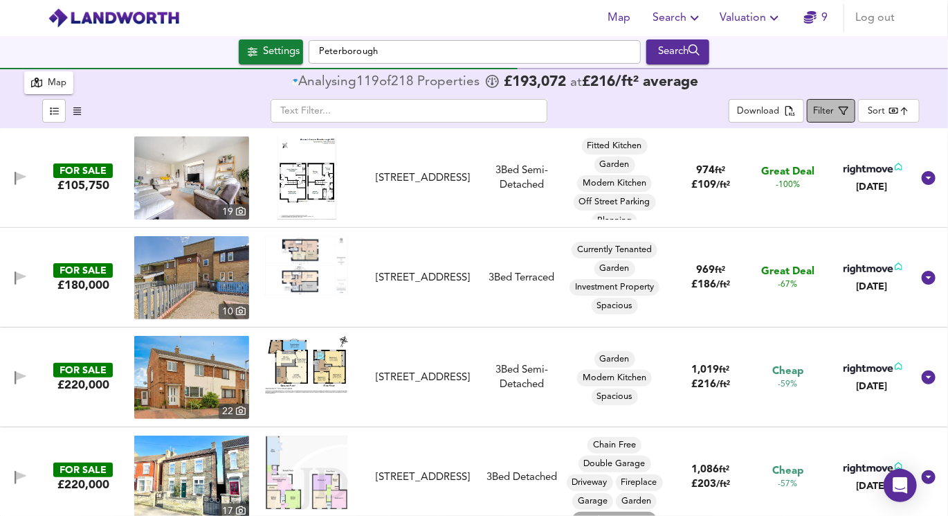
click at [831, 113] on div "Filter" at bounding box center [824, 112] width 21 height 16
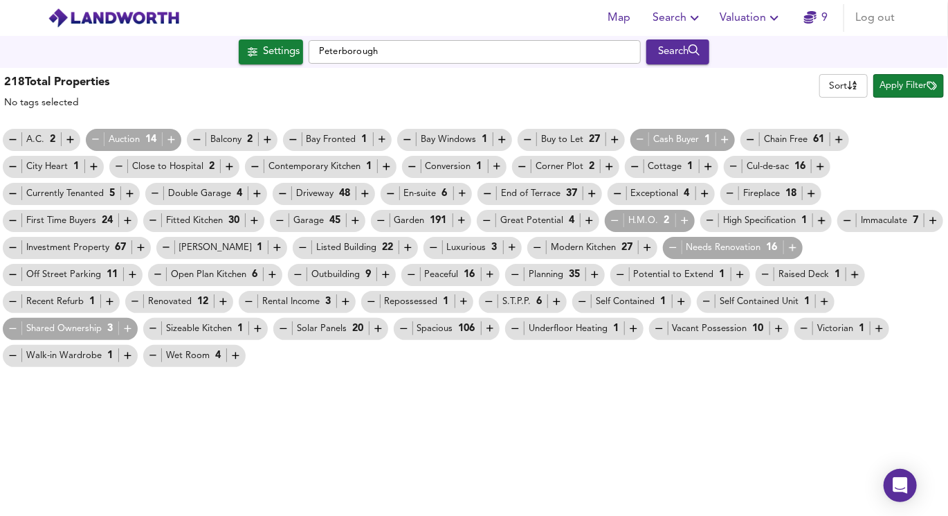
click at [19, 323] on icon "button" at bounding box center [13, 329] width 12 height 12
click at [95, 140] on icon "button" at bounding box center [96, 140] width 12 height 12
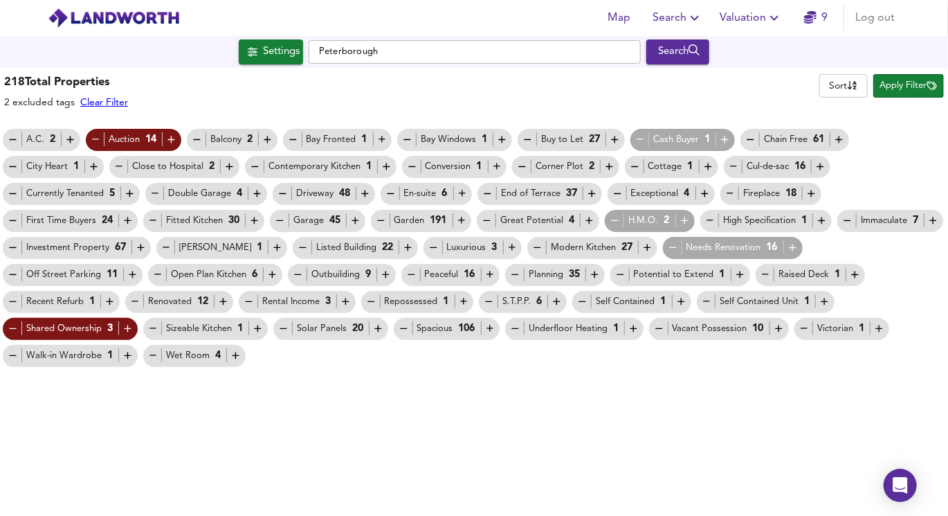
click at [297, 242] on icon "button" at bounding box center [303, 248] width 12 height 12
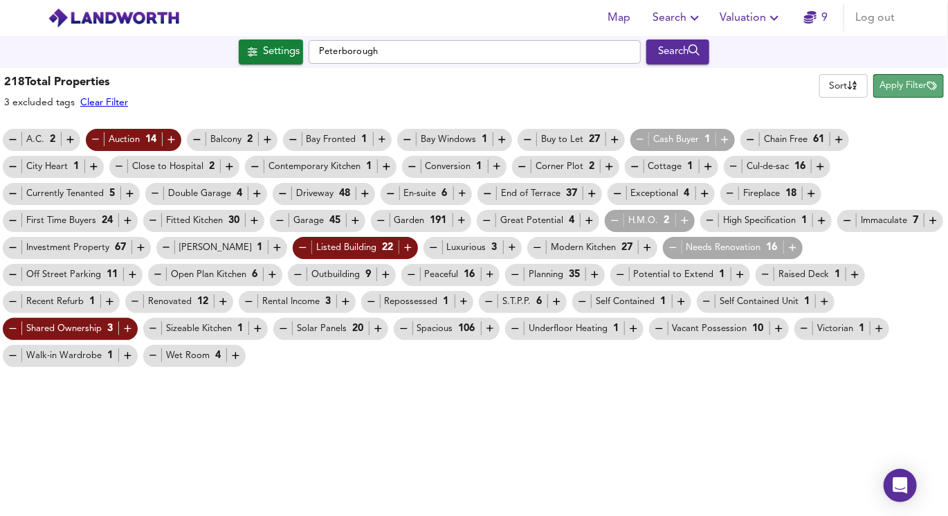
click at [914, 80] on span "Apply Filter" at bounding box center [908, 86] width 57 height 16
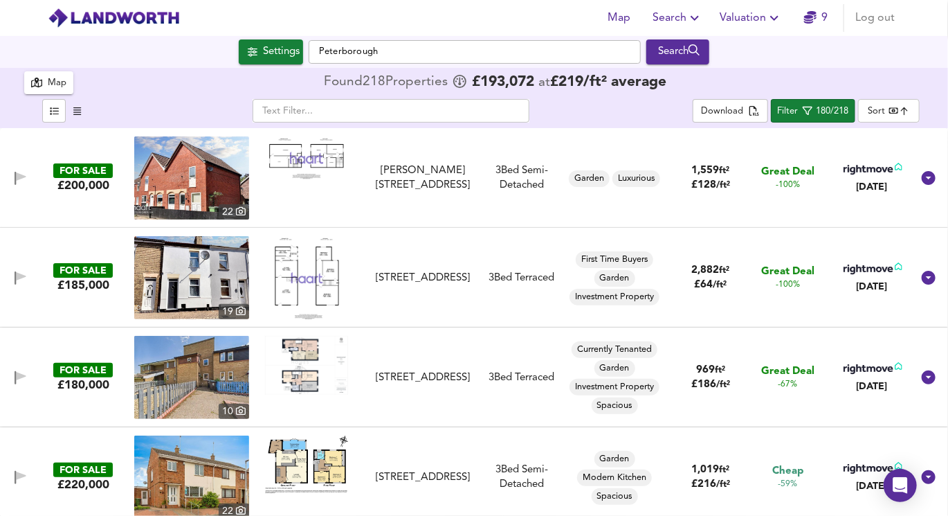
click at [298, 158] on img at bounding box center [306, 157] width 83 height 43
click at [210, 172] on img at bounding box center [191, 177] width 115 height 83
click at [213, 202] on img at bounding box center [191, 177] width 115 height 83
click at [223, 278] on img at bounding box center [191, 277] width 115 height 83
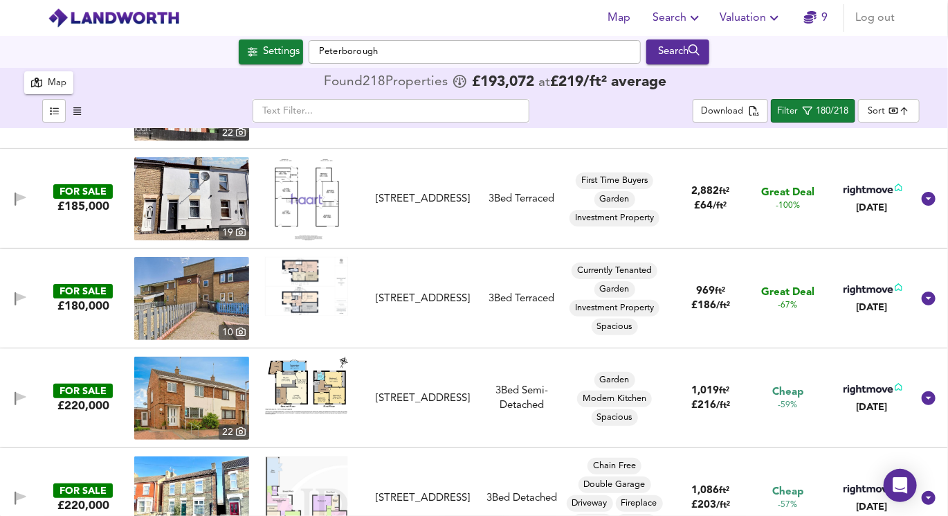
scroll to position [80, 0]
click at [883, 124] on div "​ Download Filter 180/218 Sort bestdeal ​" at bounding box center [474, 113] width 900 height 30
click at [884, 116] on body "Map Search Valuation 9 Log out Settings Peterborough Search 218 Results Average…" at bounding box center [474, 258] width 948 height 516
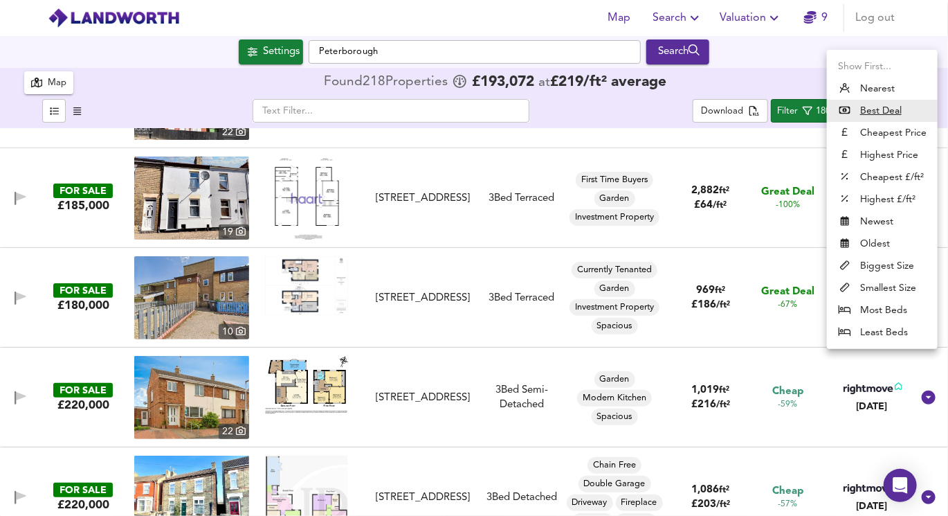
click at [879, 270] on li "Biggest Size" at bounding box center [882, 266] width 111 height 22
type input "biggest"
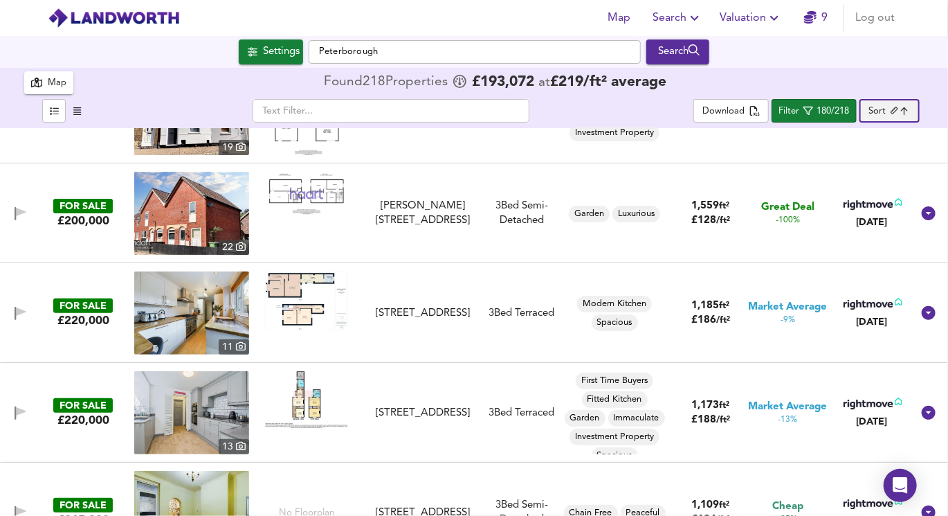
scroll to position [67, 0]
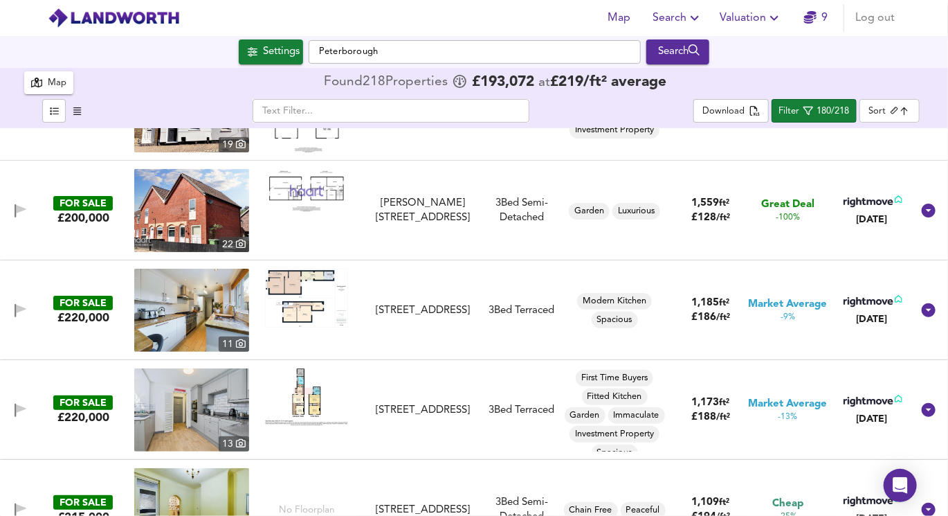
click at [209, 319] on img at bounding box center [191, 310] width 115 height 83
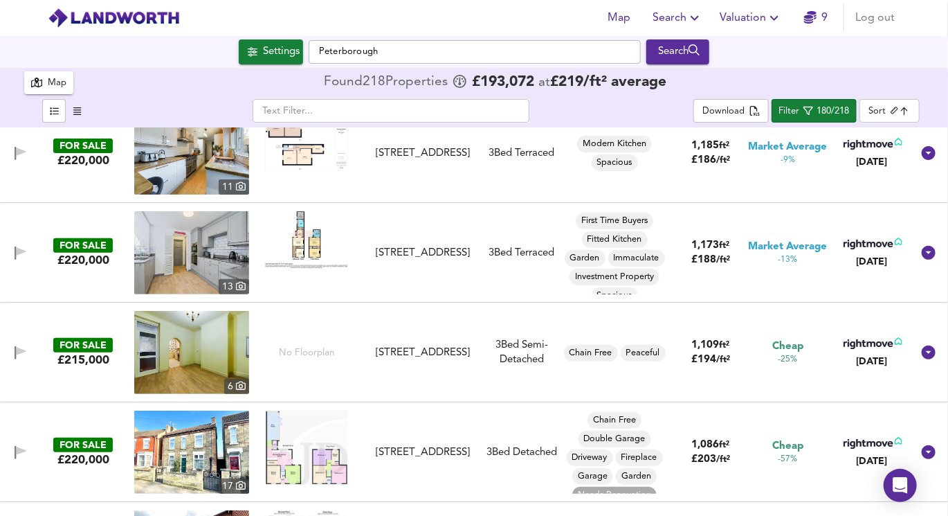
scroll to position [227, 0]
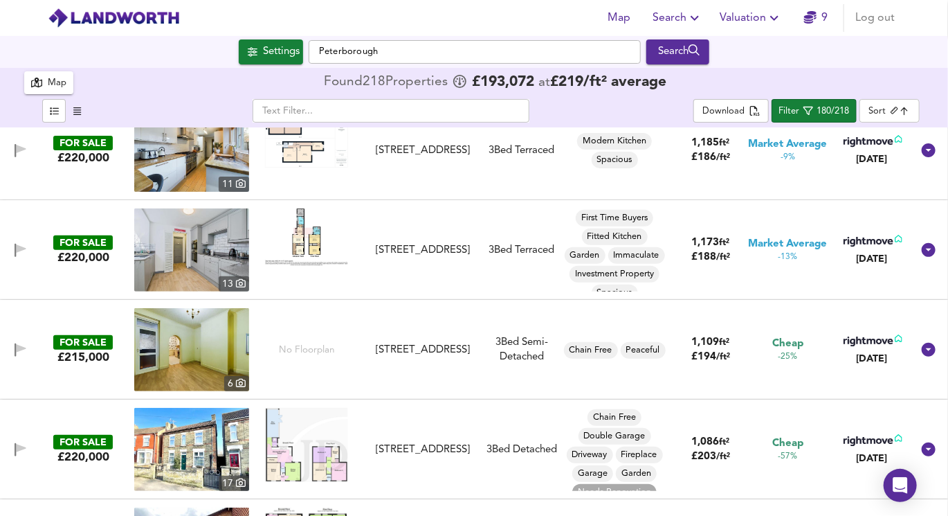
click at [189, 337] on img at bounding box center [191, 349] width 115 height 83
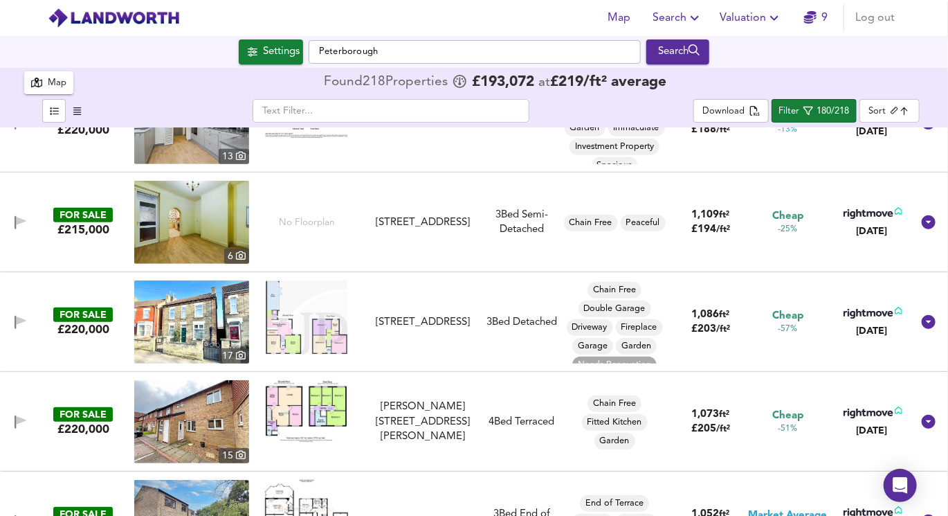
scroll to position [382, 0]
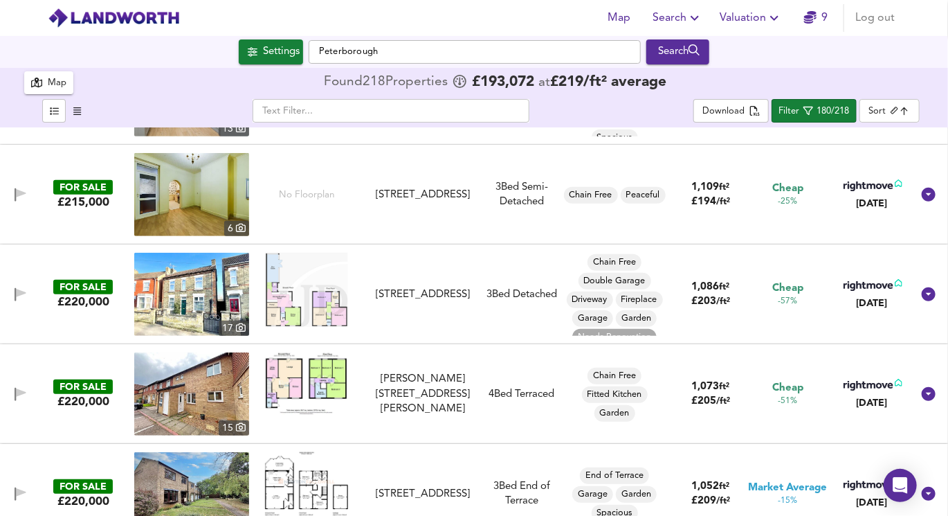
click at [219, 301] on img at bounding box center [191, 294] width 115 height 83
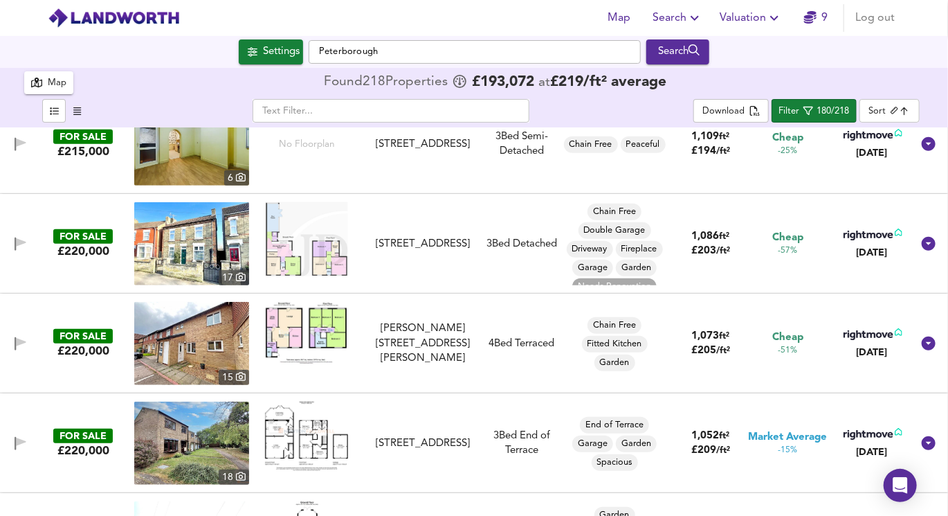
scroll to position [437, 0]
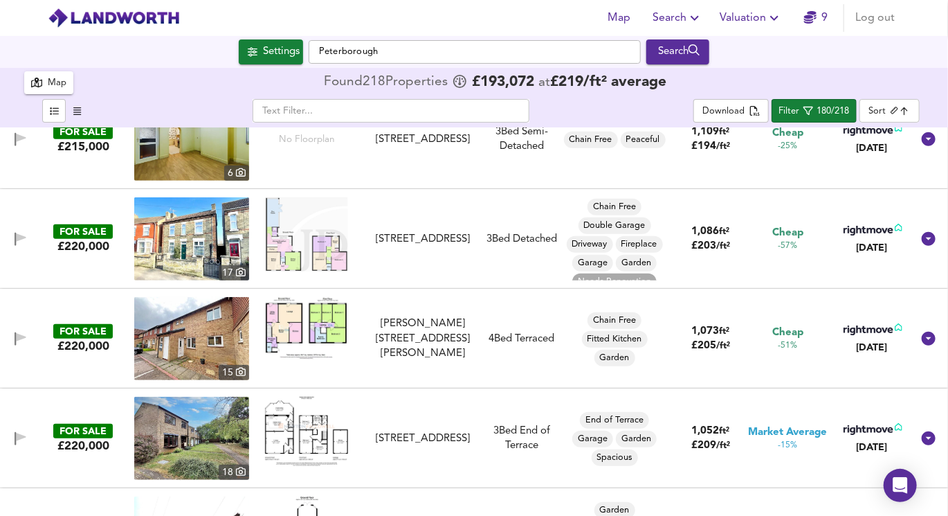
click at [222, 342] on img at bounding box center [191, 338] width 115 height 83
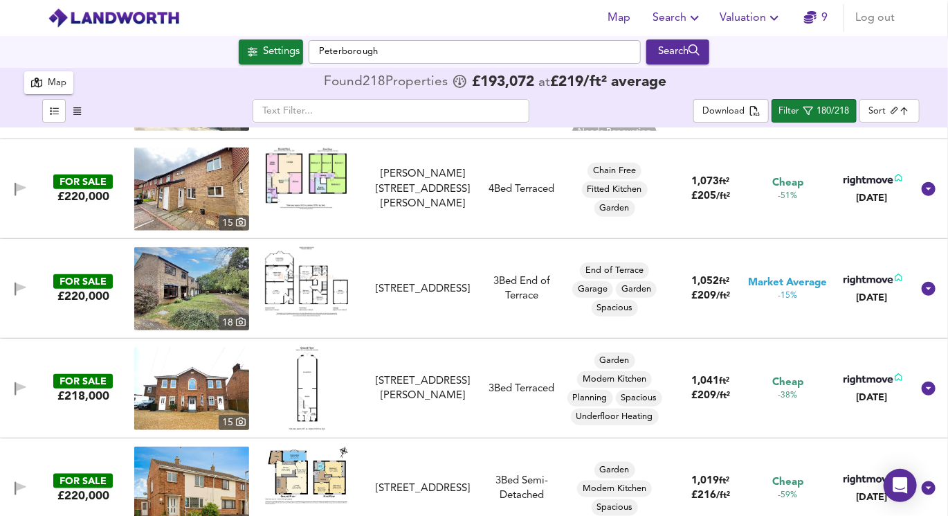
scroll to position [590, 0]
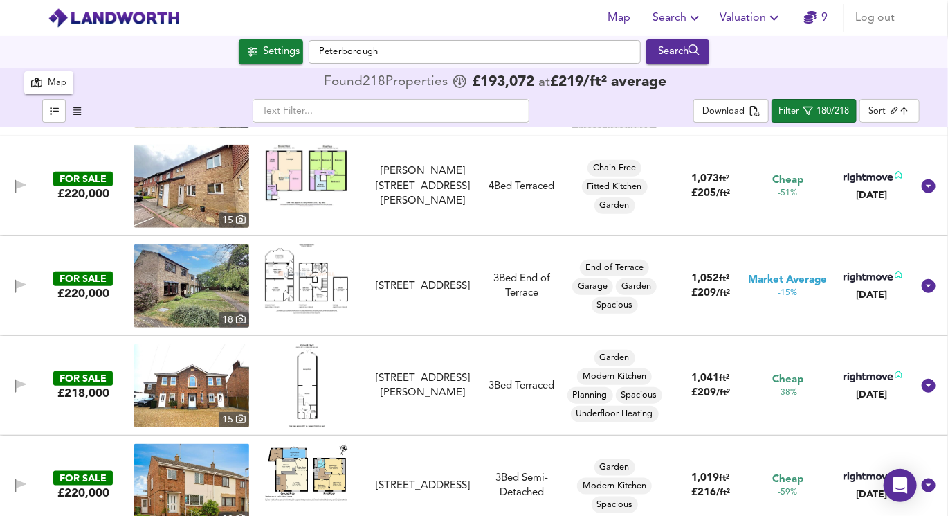
click at [224, 275] on img at bounding box center [191, 285] width 115 height 83
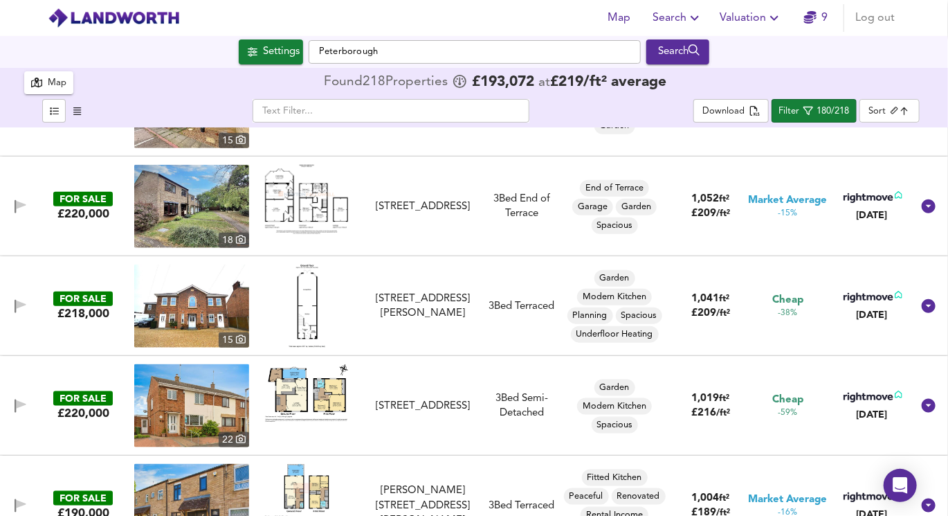
scroll to position [670, 0]
click at [195, 316] on img at bounding box center [191, 305] width 115 height 83
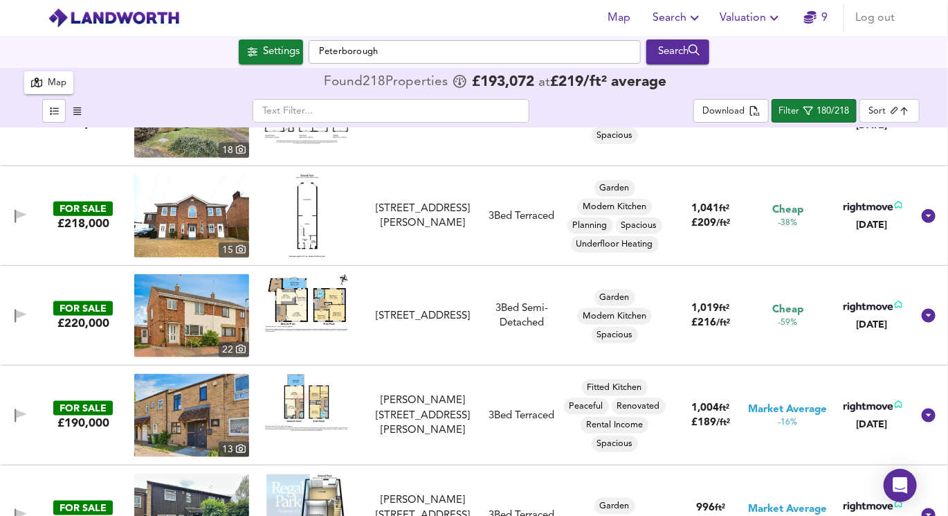
scroll to position [759, 0]
click at [296, 302] on img at bounding box center [306, 304] width 83 height 58
click at [219, 329] on img at bounding box center [191, 316] width 115 height 83
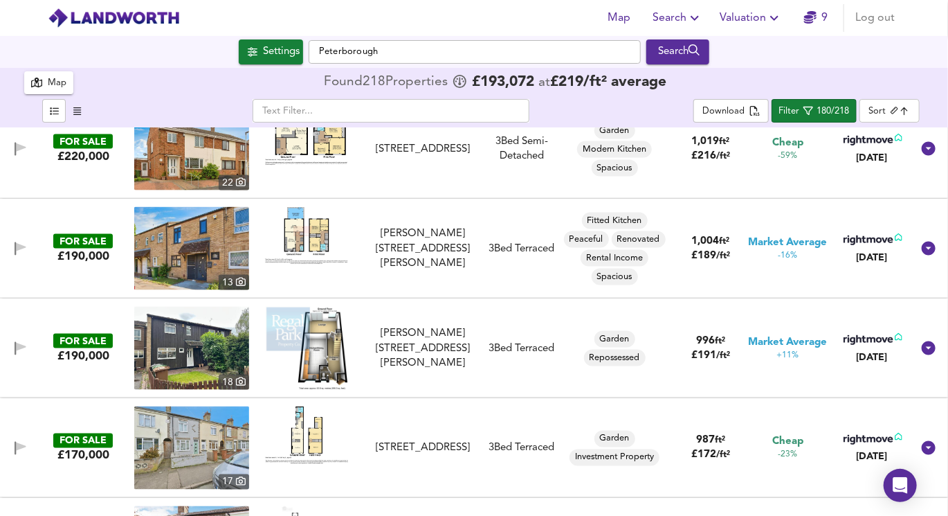
scroll to position [934, 0]
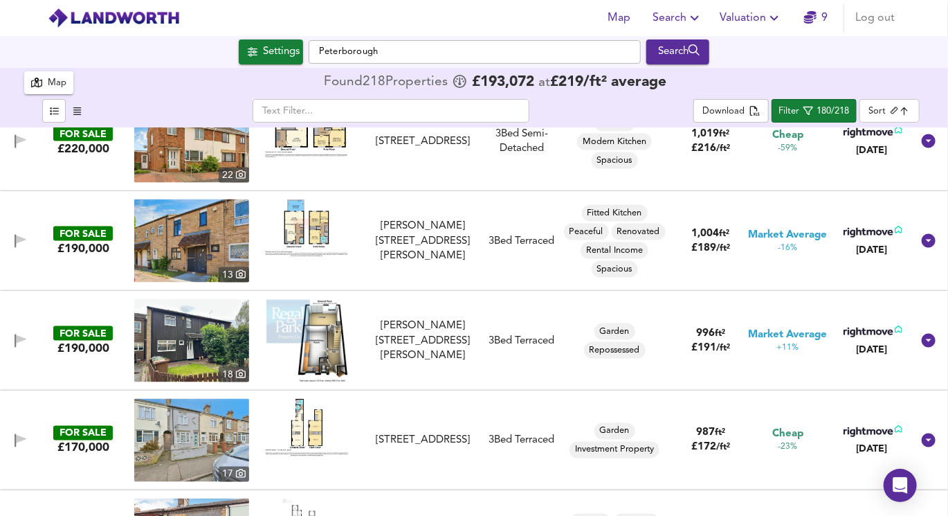
click at [229, 256] on img at bounding box center [191, 240] width 115 height 83
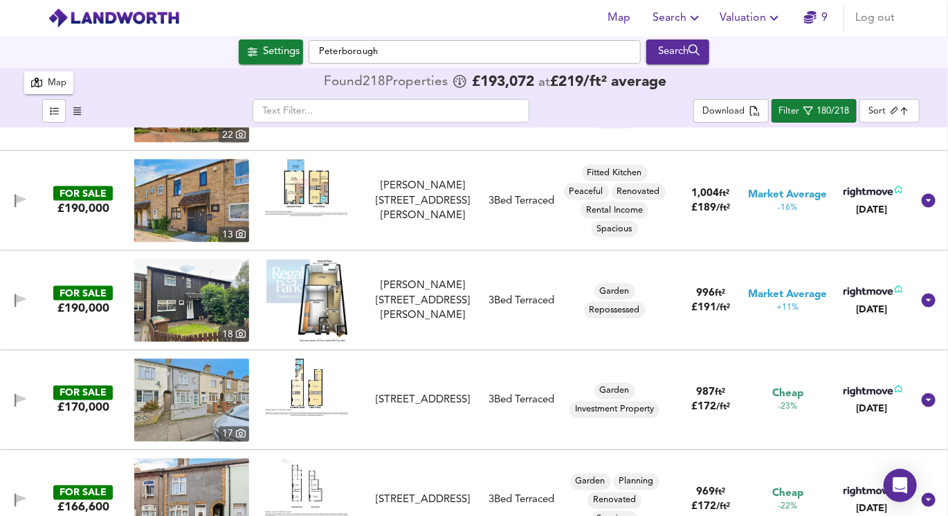
scroll to position [981, 0]
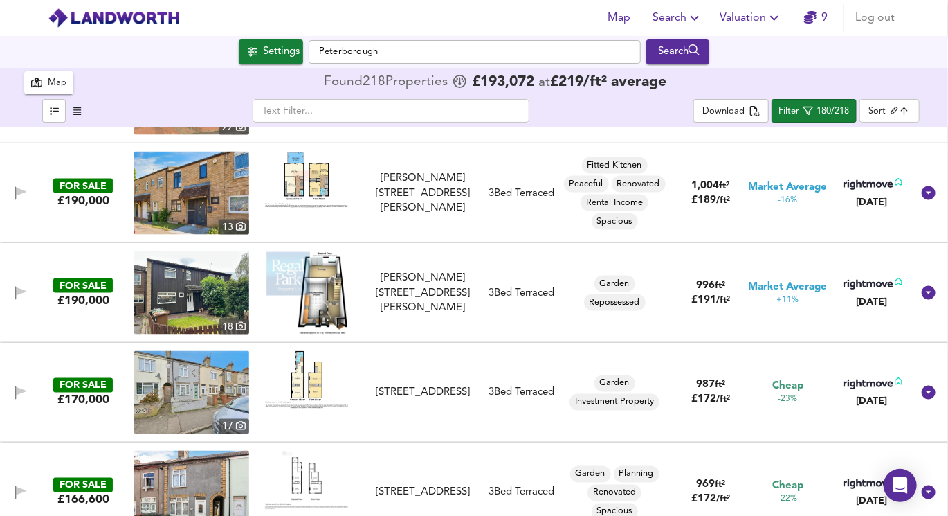
click at [226, 309] on img at bounding box center [191, 292] width 115 height 83
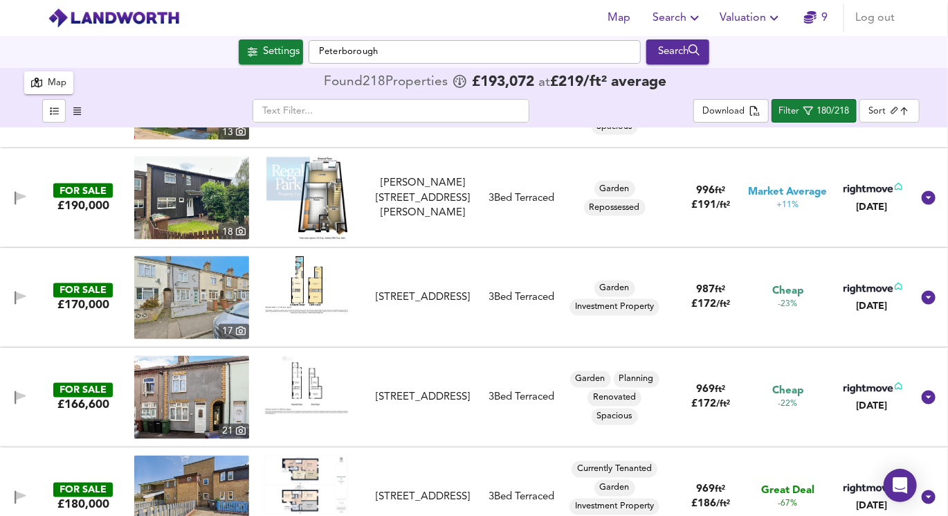
scroll to position [1080, 0]
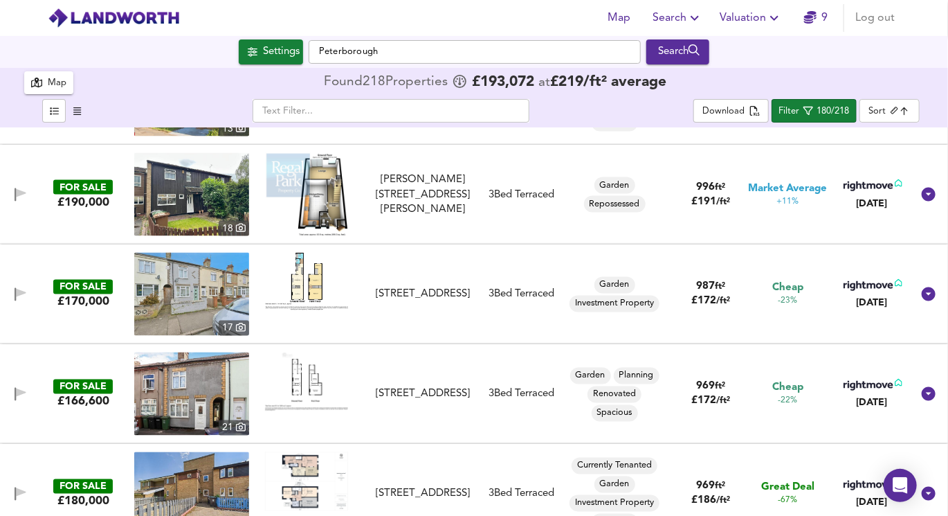
click at [305, 286] on img at bounding box center [306, 281] width 83 height 57
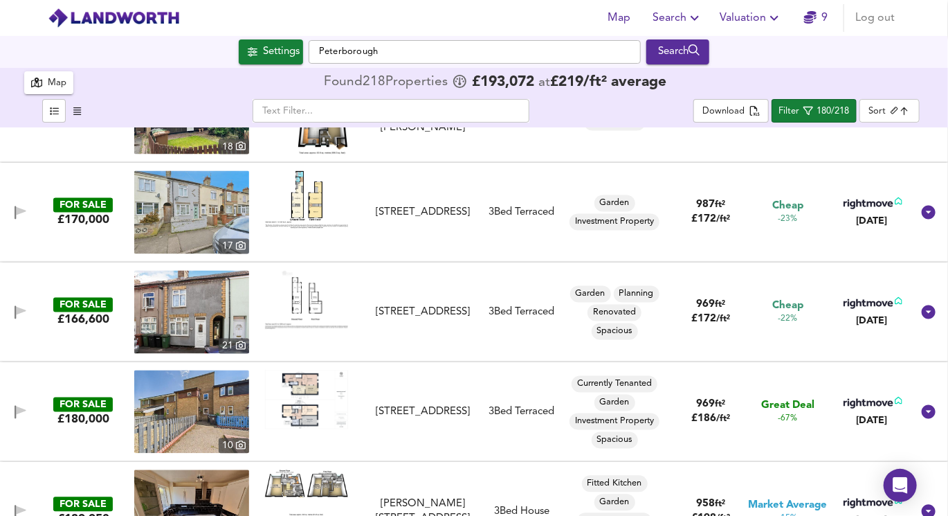
scroll to position [1162, 0]
click at [316, 303] on img at bounding box center [306, 299] width 83 height 59
click at [192, 288] on img at bounding box center [191, 311] width 115 height 83
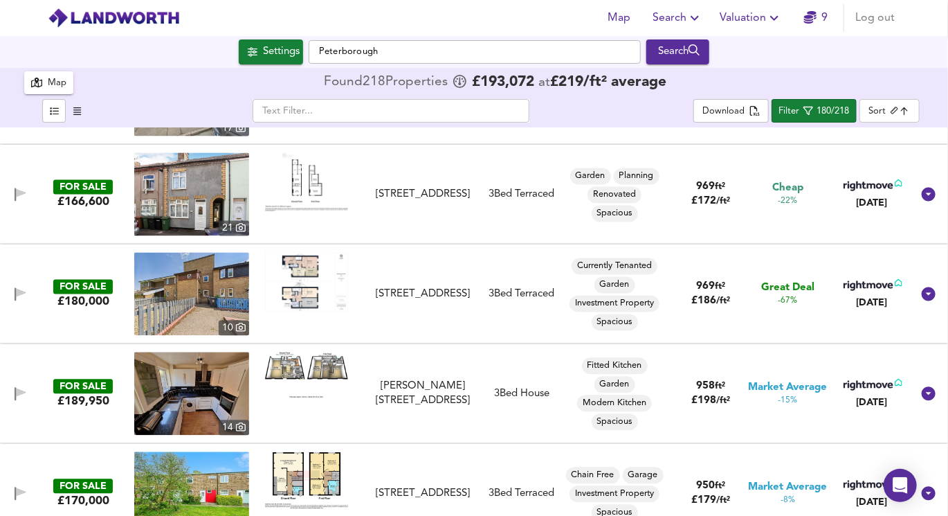
scroll to position [1291, 0]
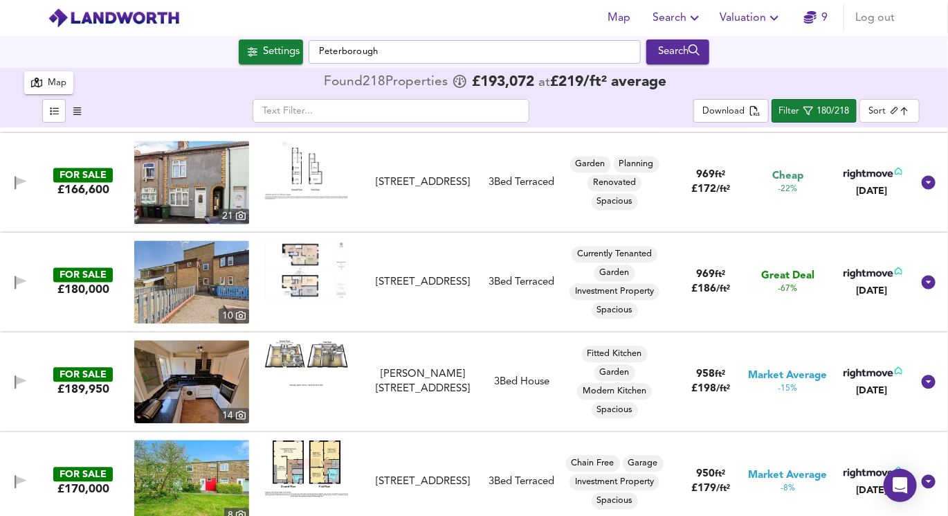
click at [239, 279] on img at bounding box center [191, 282] width 115 height 83
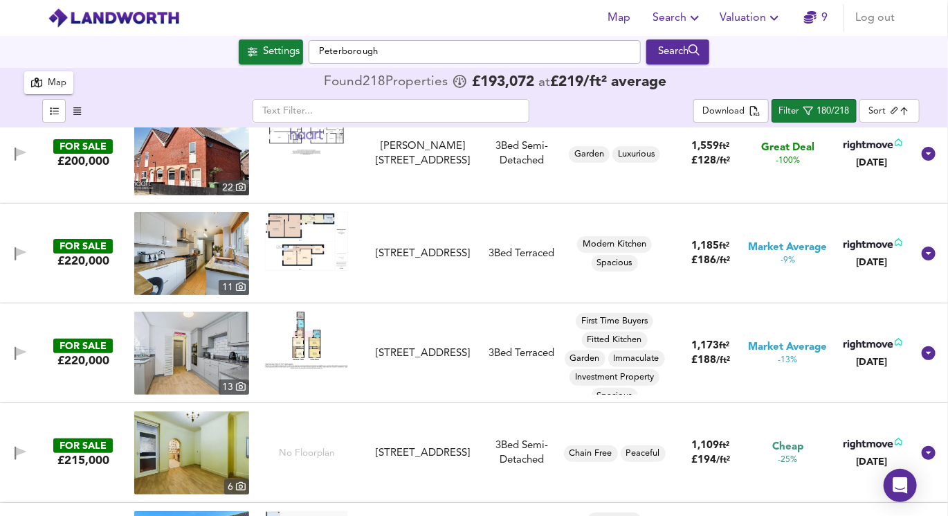
scroll to position [0, 0]
